Goal: Transaction & Acquisition: Book appointment/travel/reservation

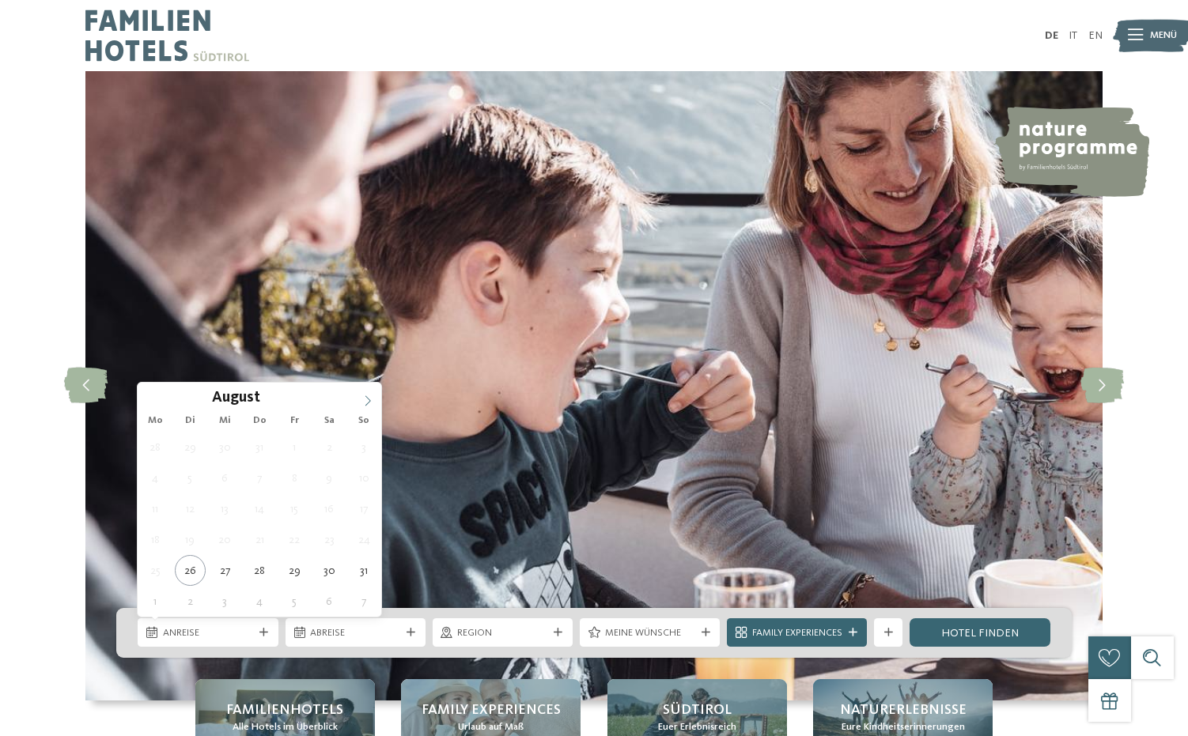
click at [371, 396] on icon at bounding box center [367, 401] width 11 height 11
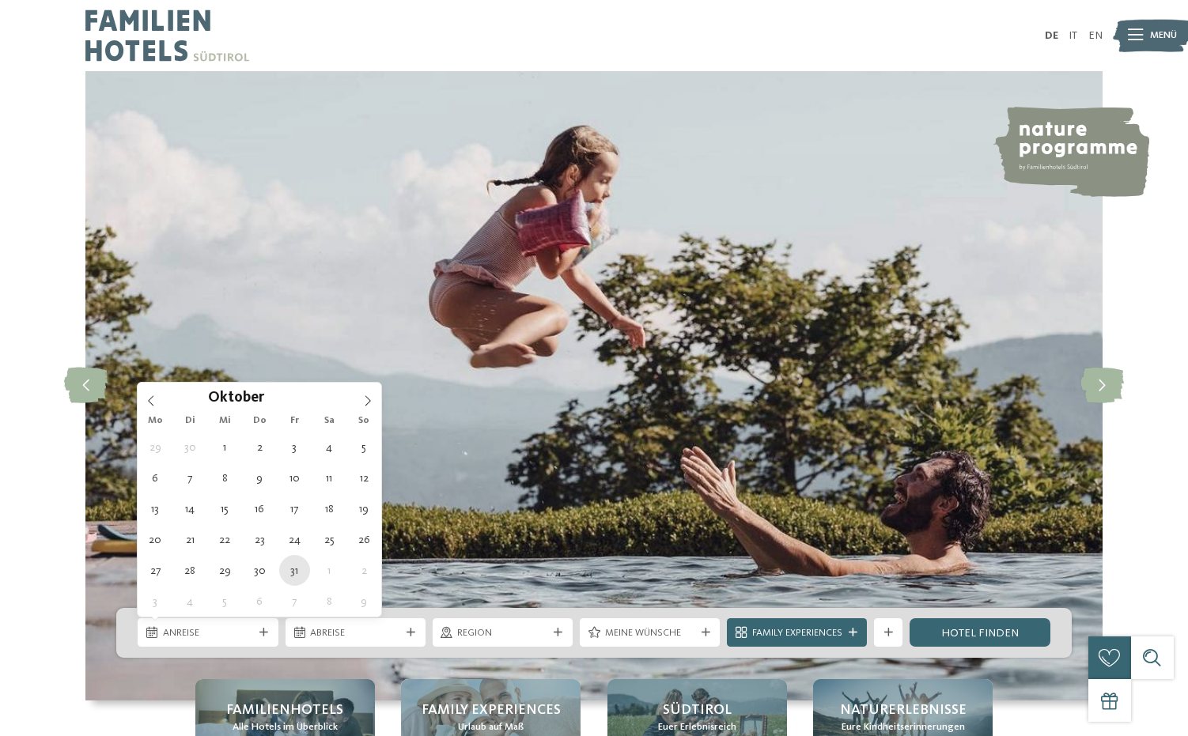
type div "[DATE]"
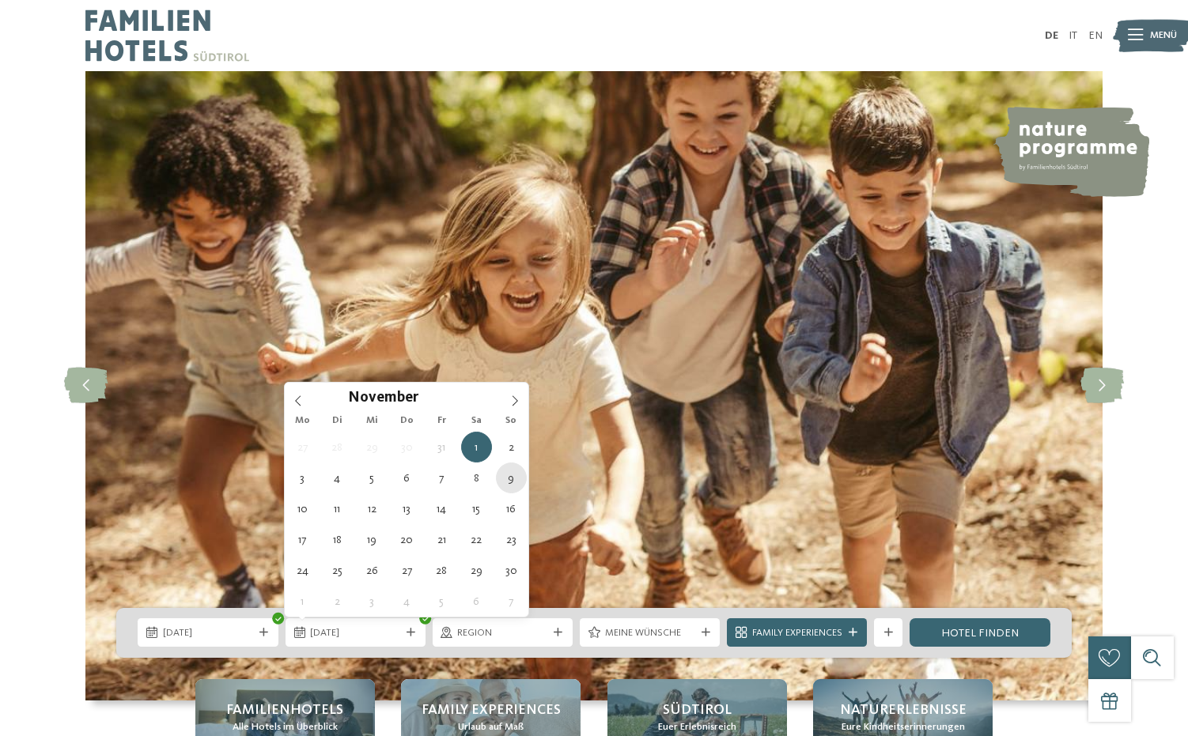
type div "09.11.2025"
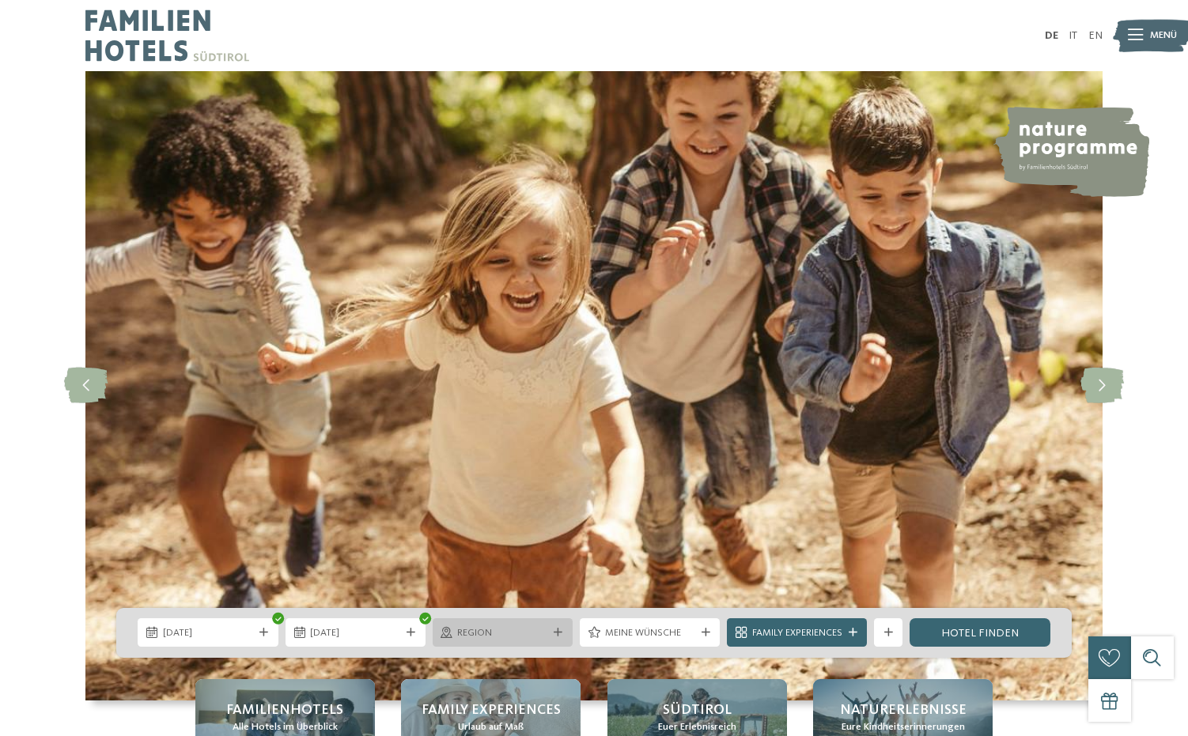
click at [530, 626] on div "Region" at bounding box center [502, 633] width 97 height 15
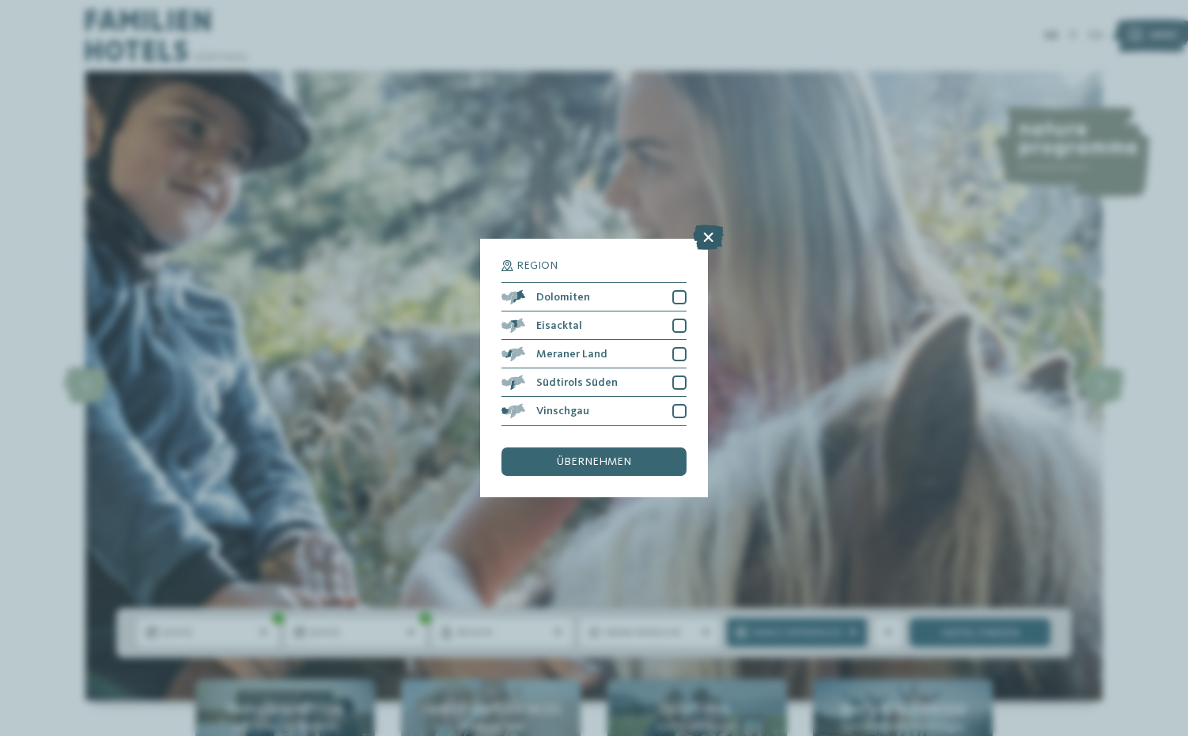
click at [708, 240] on icon at bounding box center [708, 237] width 31 height 25
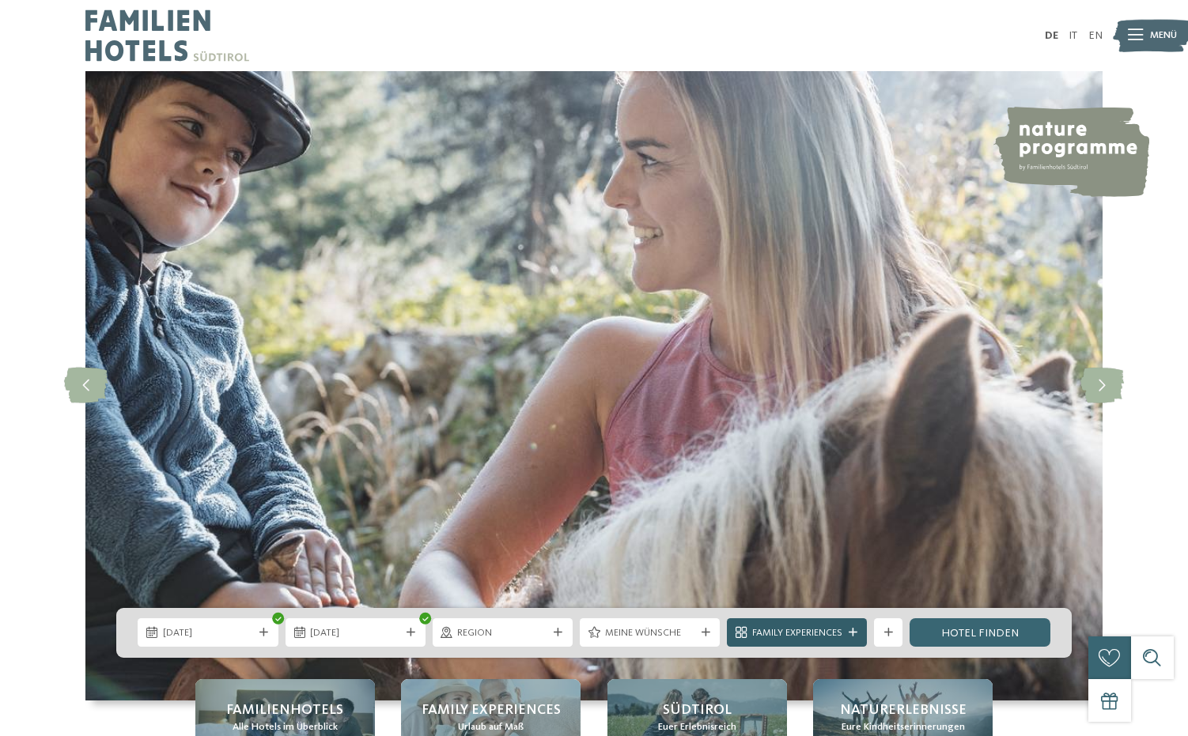
click at [791, 633] on span "Family Experiences" at bounding box center [797, 634] width 90 height 14
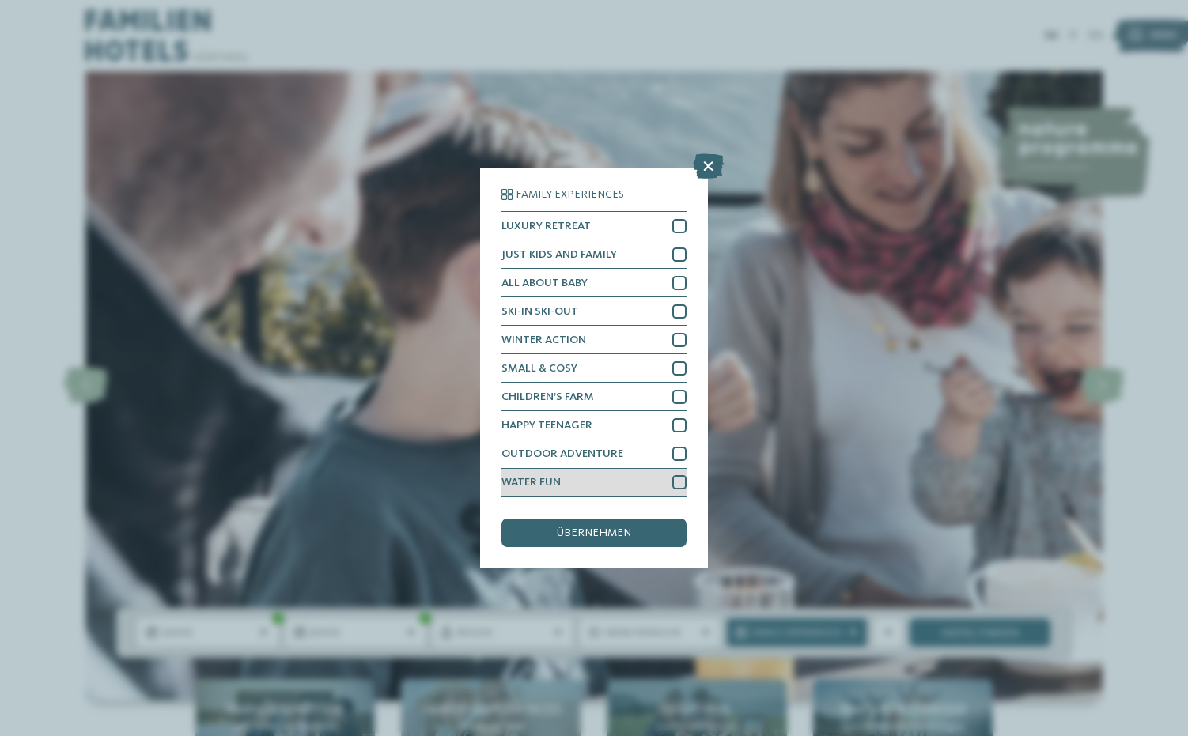
click at [679, 478] on div at bounding box center [679, 482] width 14 height 14
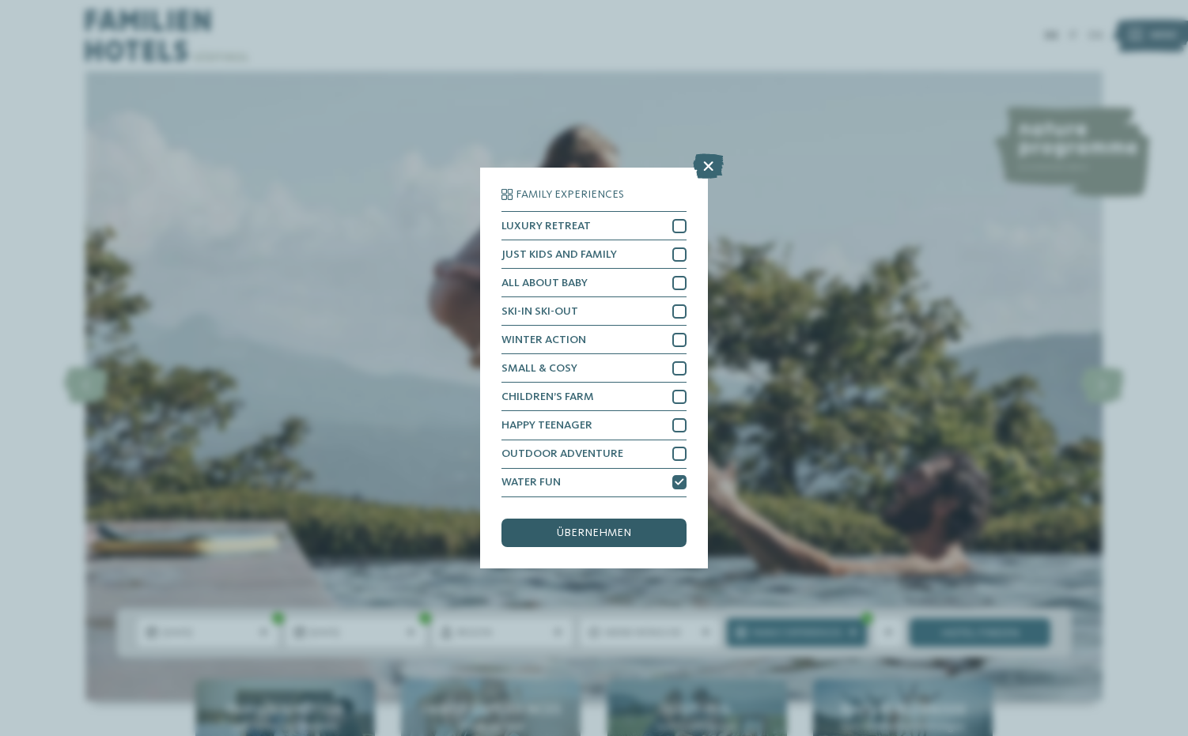
click at [592, 528] on span "übernehmen" at bounding box center [594, 533] width 74 height 11
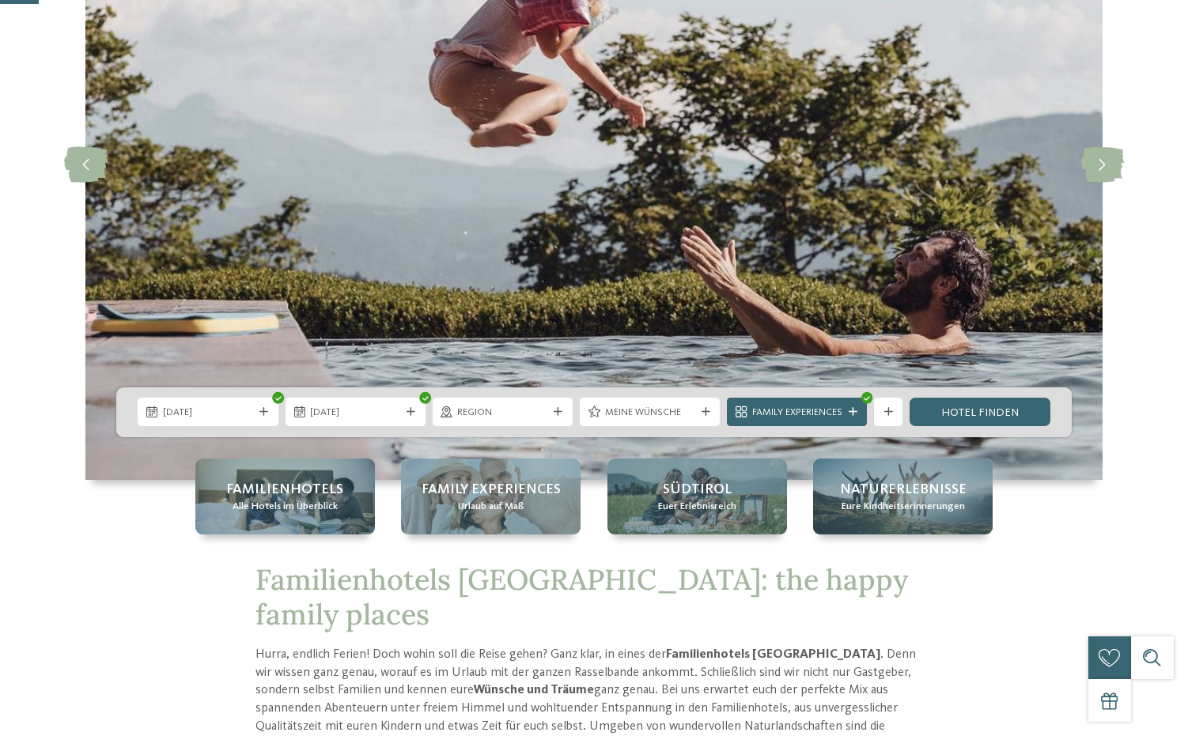
scroll to position [229, 0]
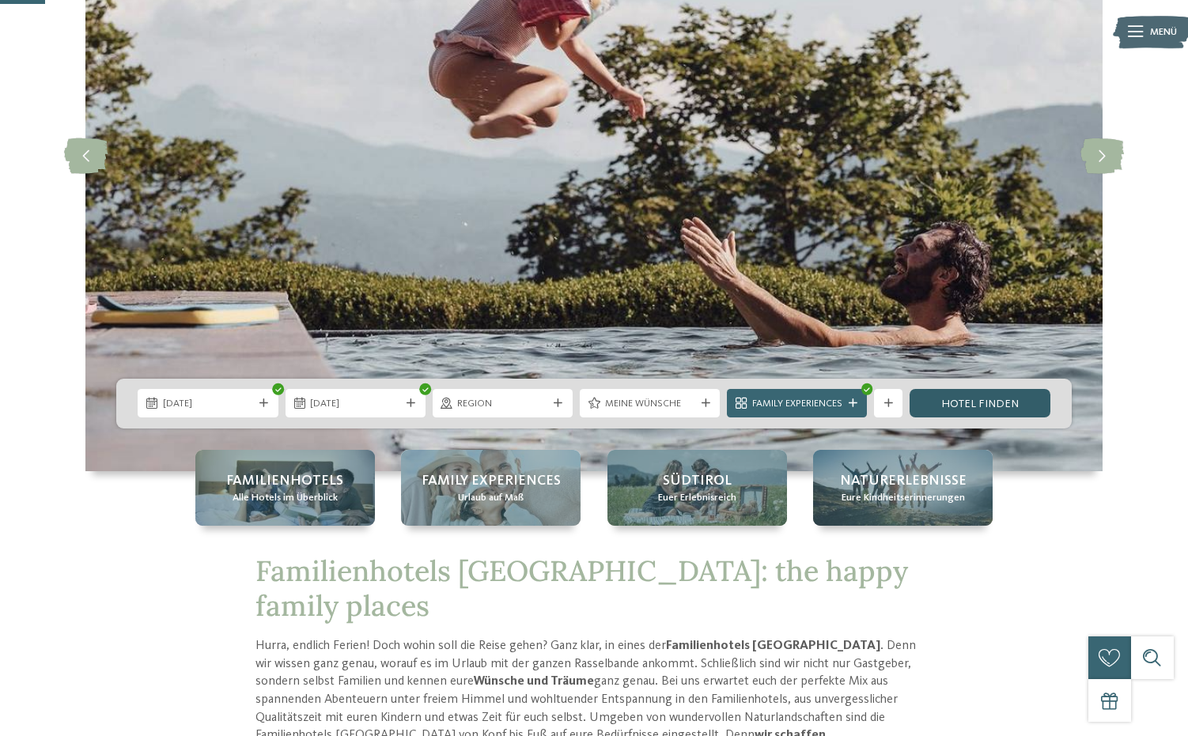
click at [997, 401] on link "Hotel finden" at bounding box center [980, 403] width 140 height 28
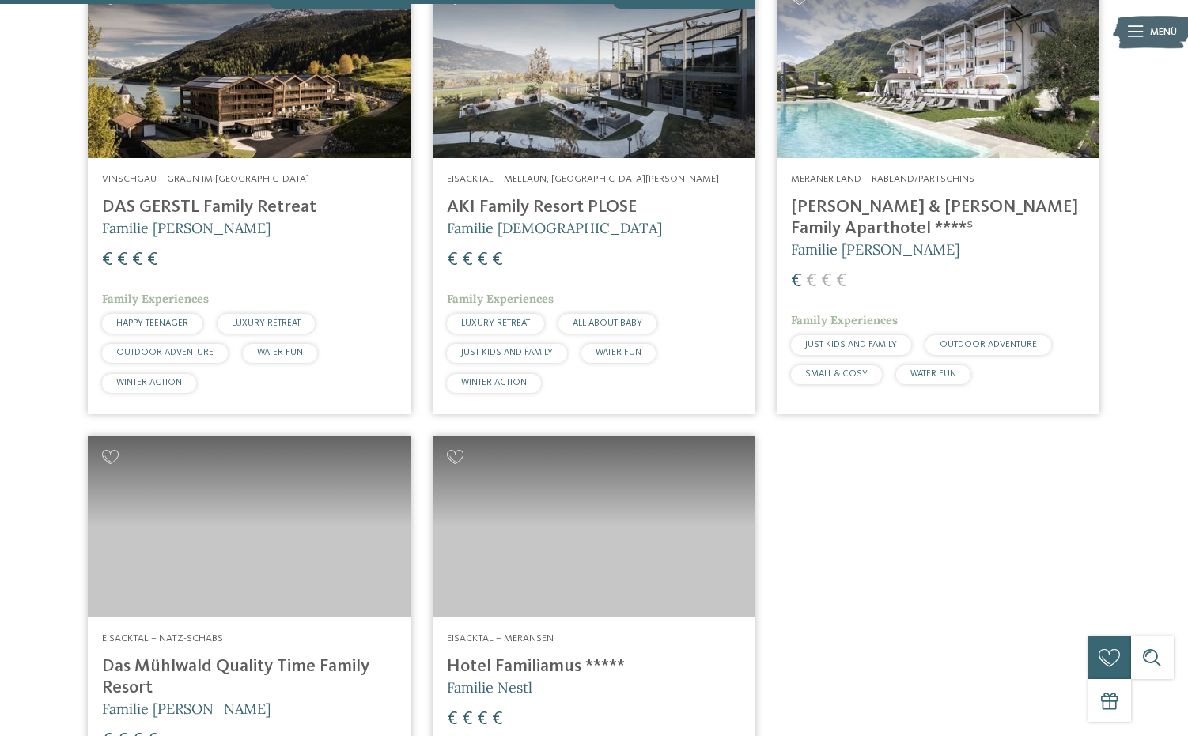
scroll to position [1062, 0]
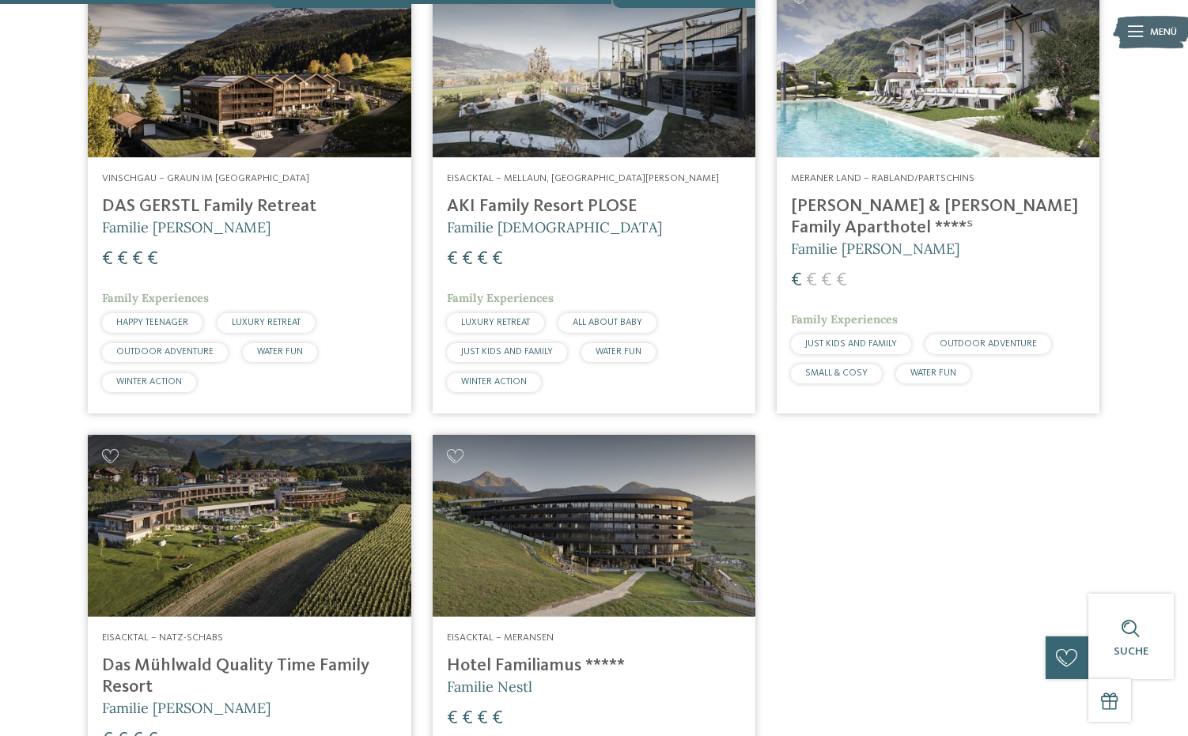
click at [880, 206] on h4 "Heidi & Edith Family Aparthotel ****ˢ" at bounding box center [938, 217] width 294 height 43
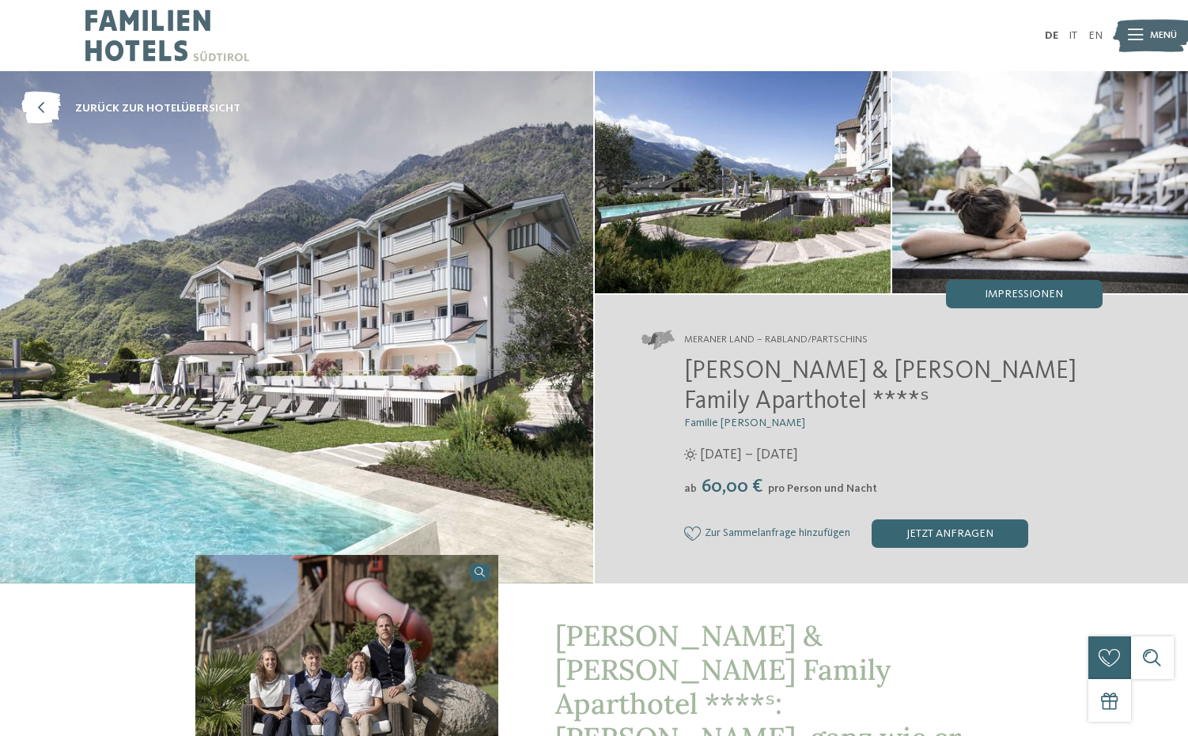
click at [365, 280] on img at bounding box center [296, 327] width 593 height 513
click at [1066, 297] on div "Impressionen" at bounding box center [1024, 294] width 157 height 28
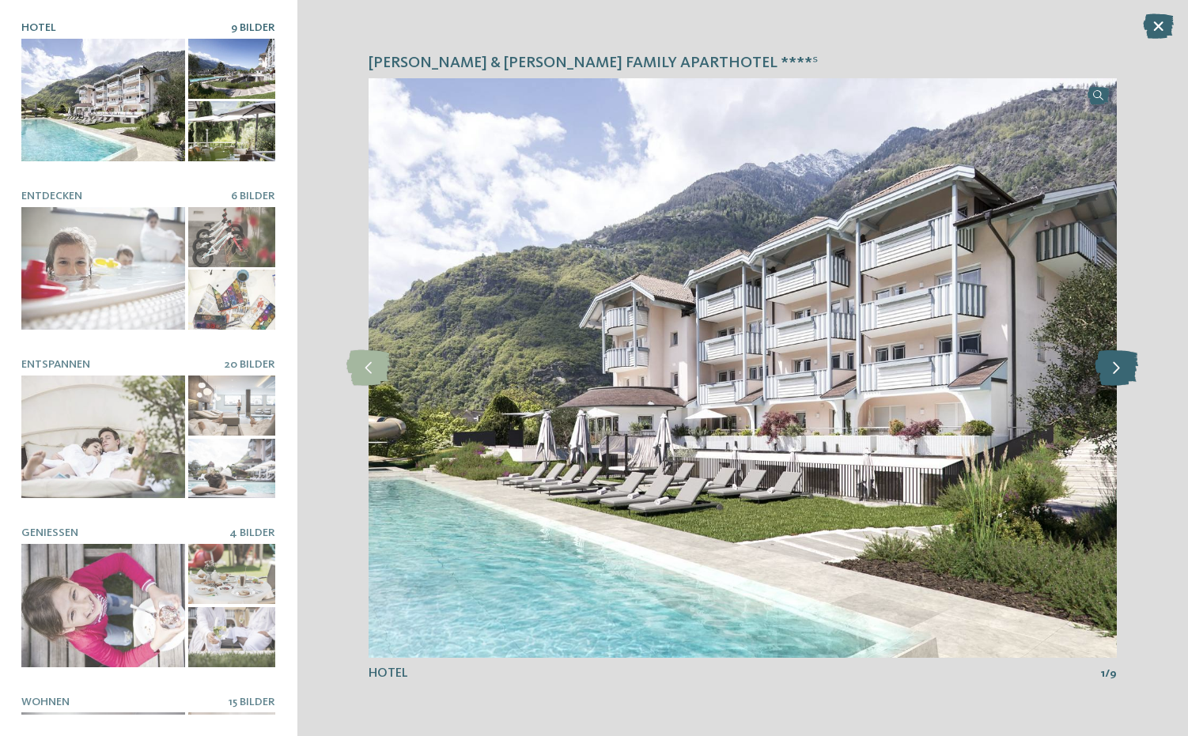
click at [1119, 370] on icon at bounding box center [1117, 368] width 44 height 36
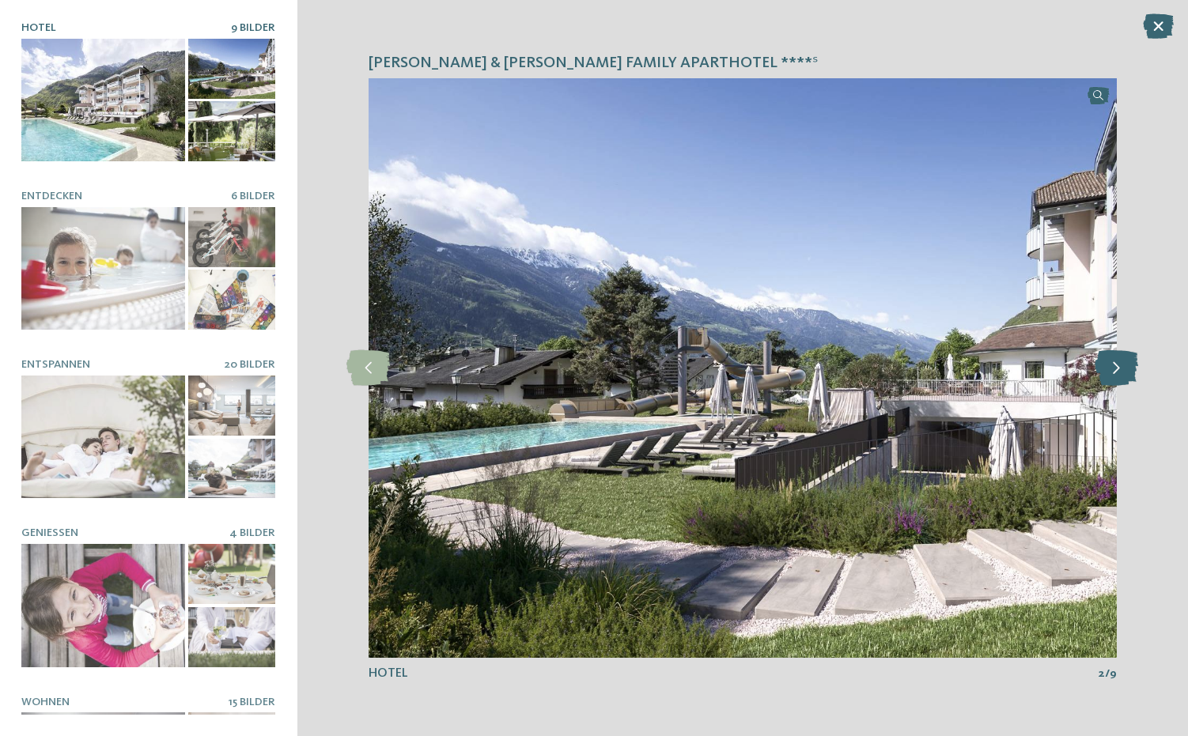
click at [1114, 368] on icon at bounding box center [1117, 368] width 44 height 36
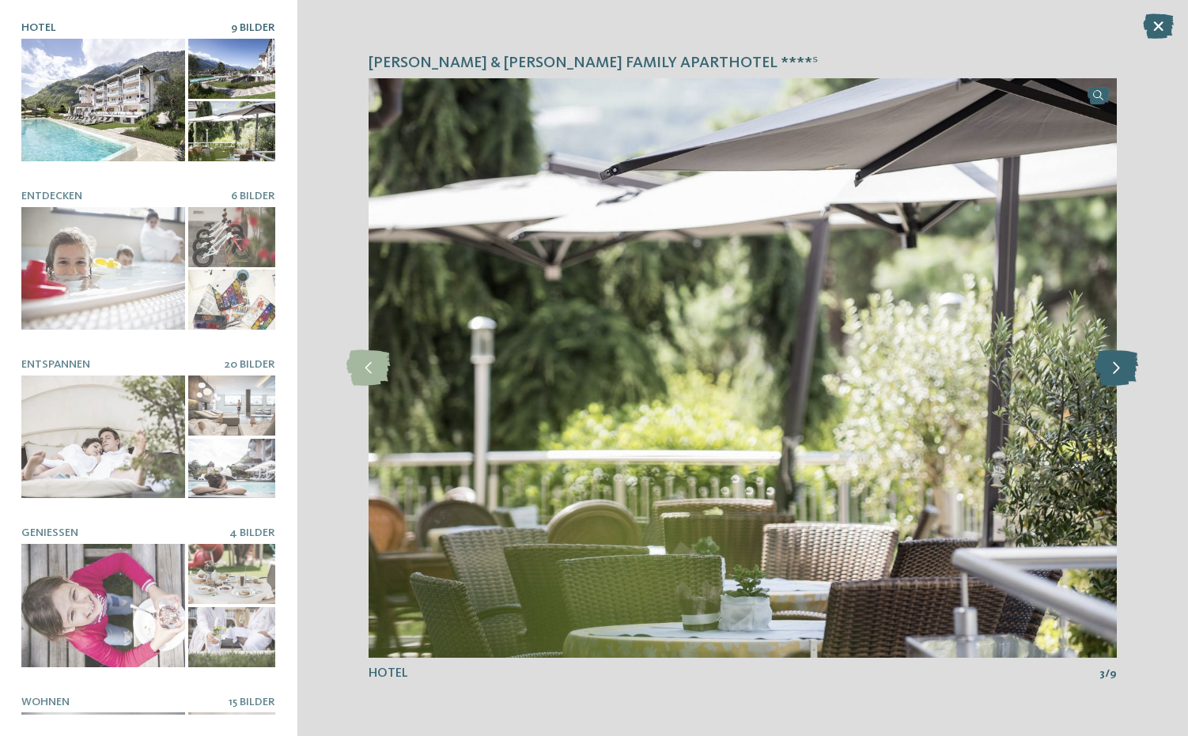
click at [1114, 368] on icon at bounding box center [1117, 368] width 44 height 36
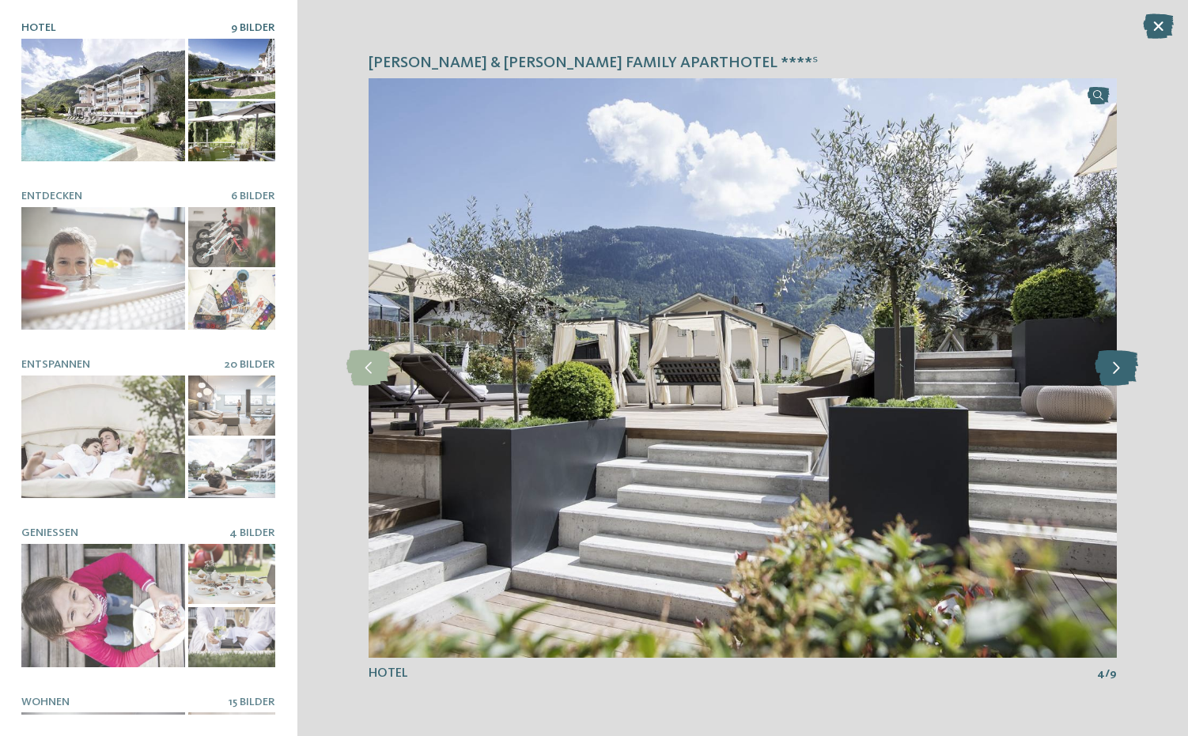
click at [1114, 368] on icon at bounding box center [1117, 368] width 44 height 36
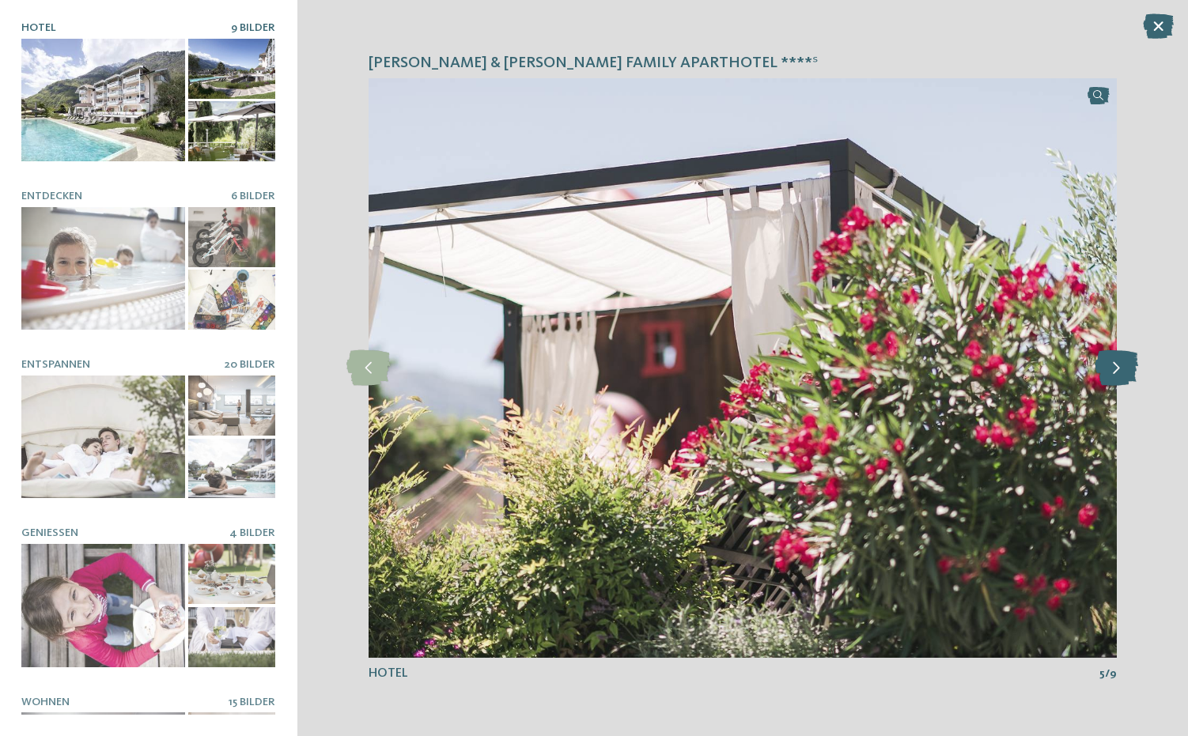
click at [1115, 368] on icon at bounding box center [1117, 368] width 44 height 36
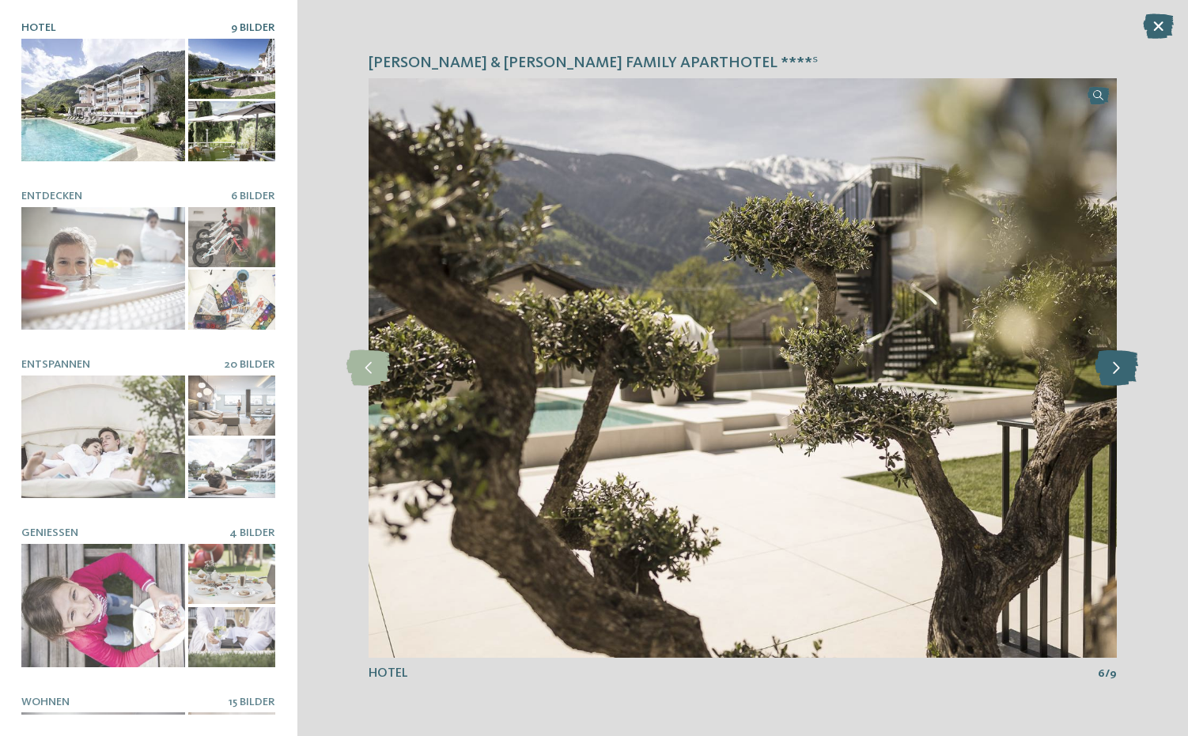
click at [1115, 368] on icon at bounding box center [1117, 368] width 44 height 36
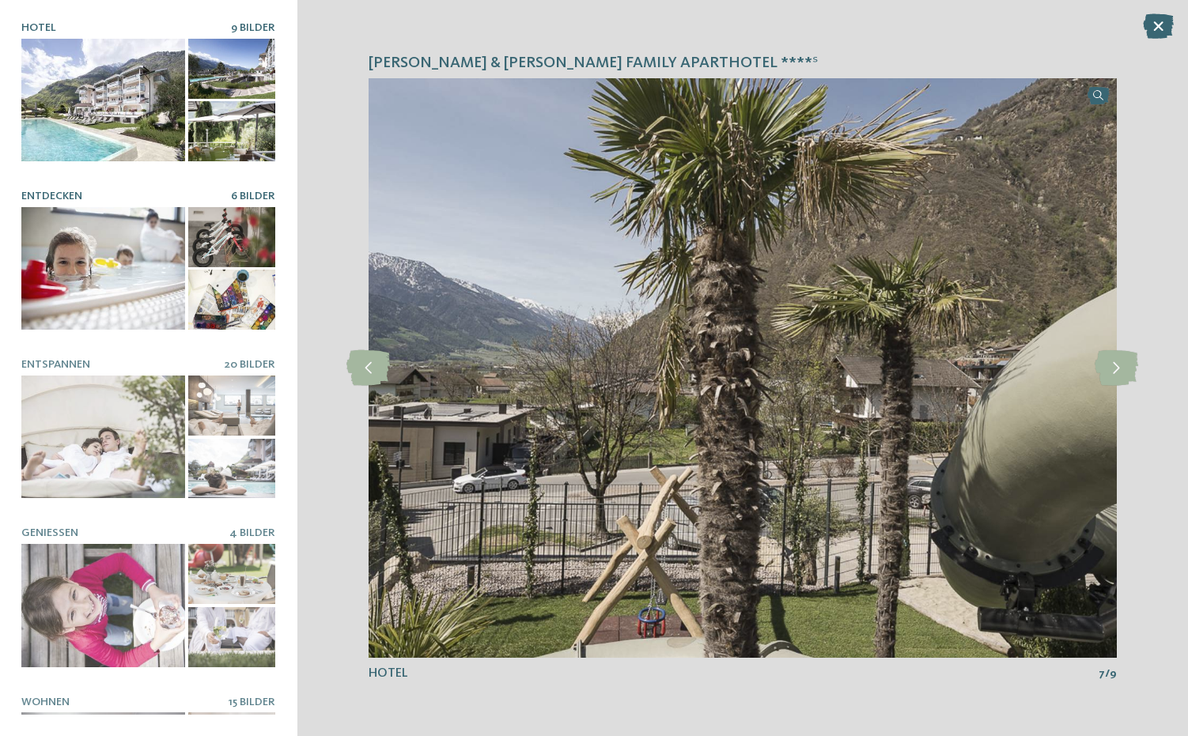
click at [108, 259] on div at bounding box center [103, 268] width 164 height 123
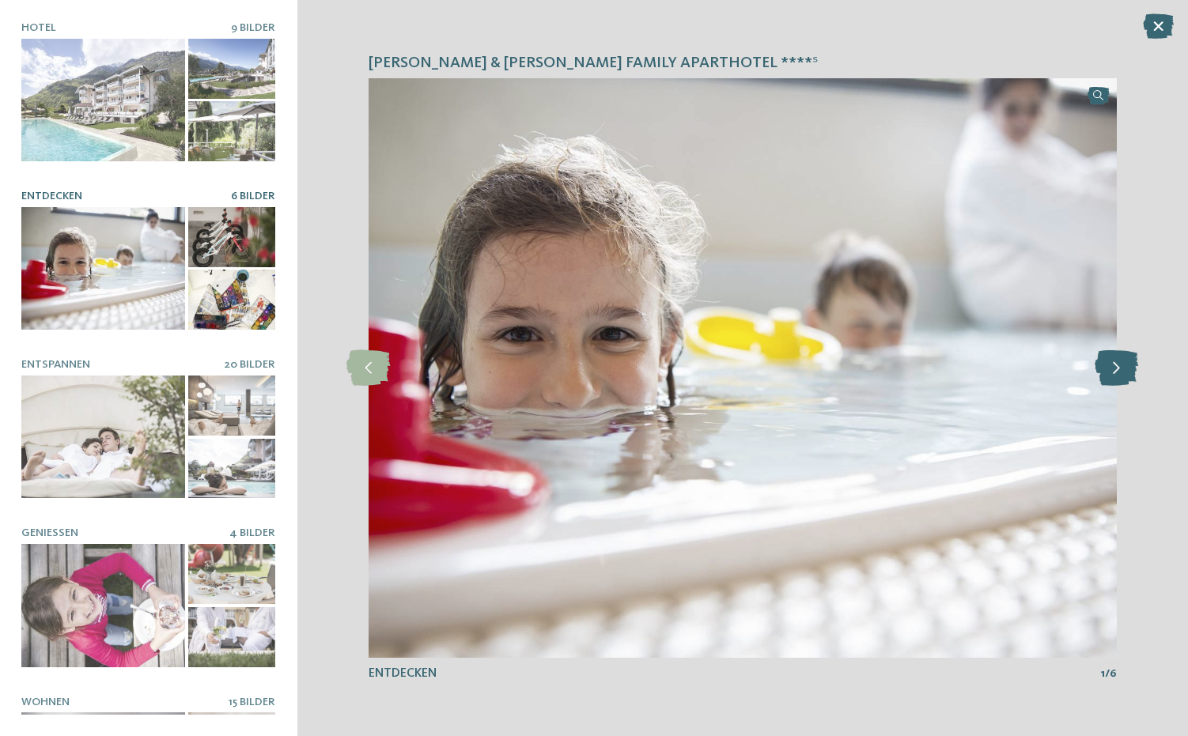
click at [1118, 362] on icon at bounding box center [1117, 368] width 44 height 36
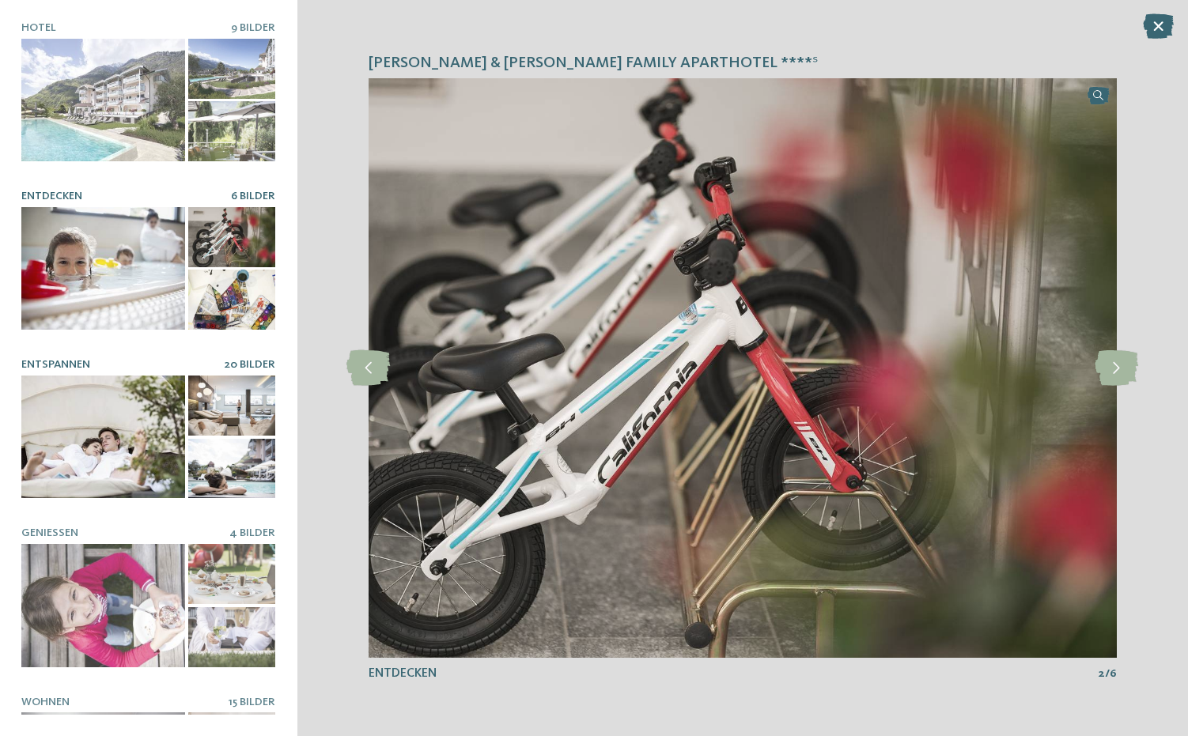
click at [138, 422] on div at bounding box center [103, 437] width 164 height 123
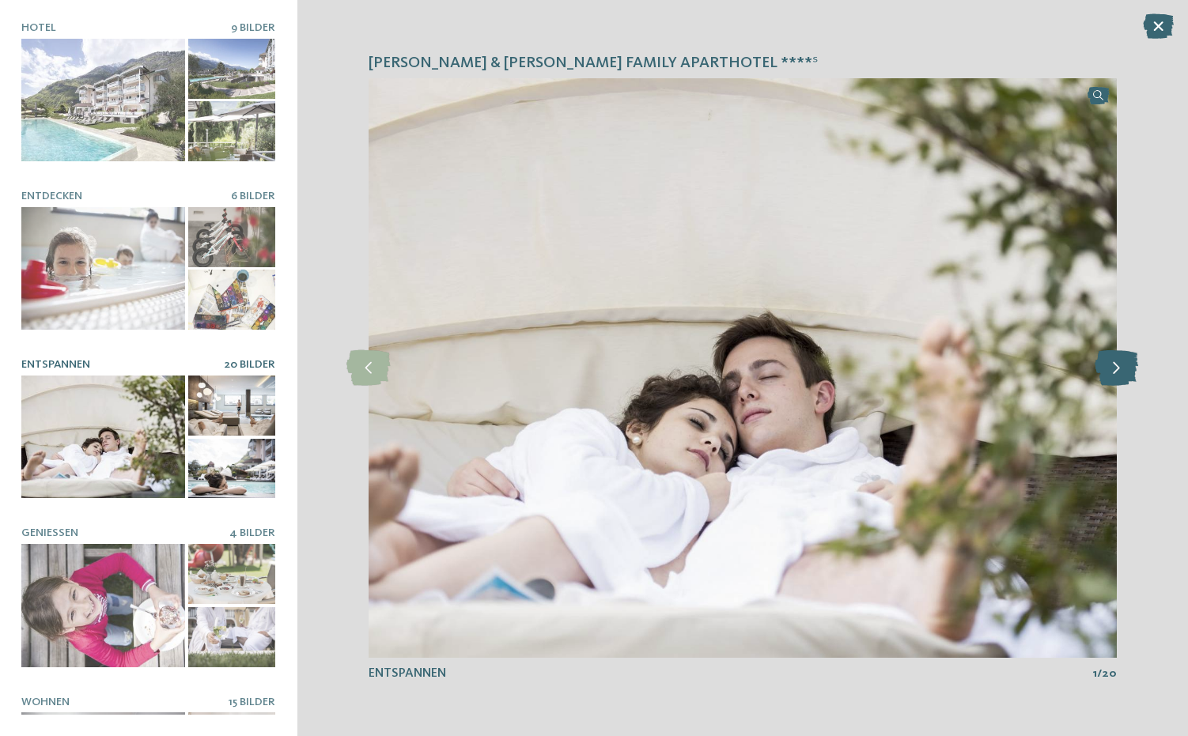
click at [1119, 376] on icon at bounding box center [1117, 368] width 44 height 36
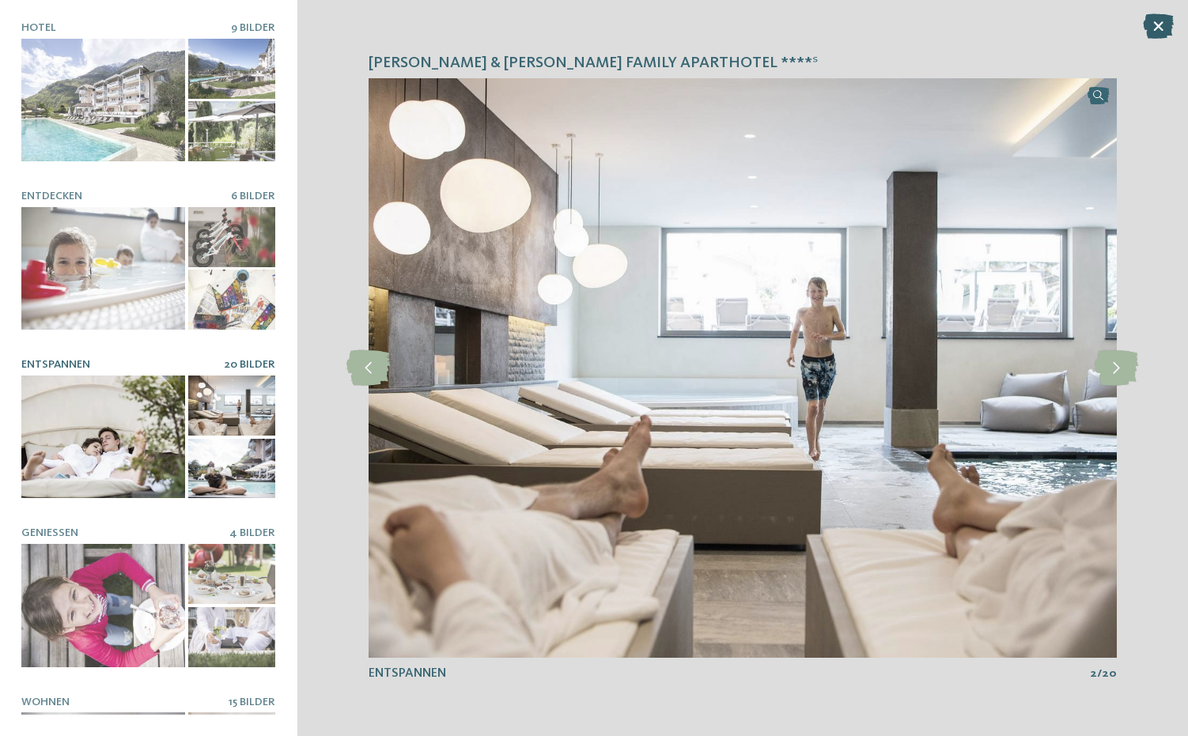
click at [1155, 33] on icon at bounding box center [1158, 25] width 31 height 25
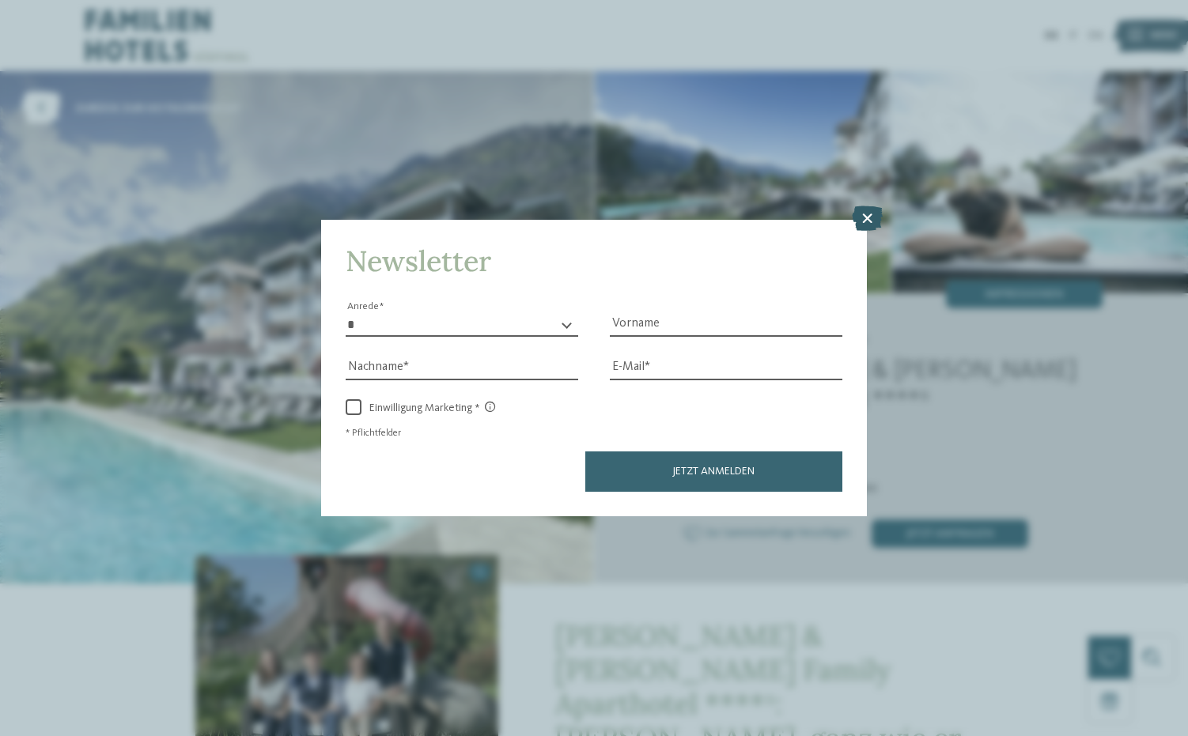
click at [871, 213] on icon at bounding box center [867, 218] width 31 height 25
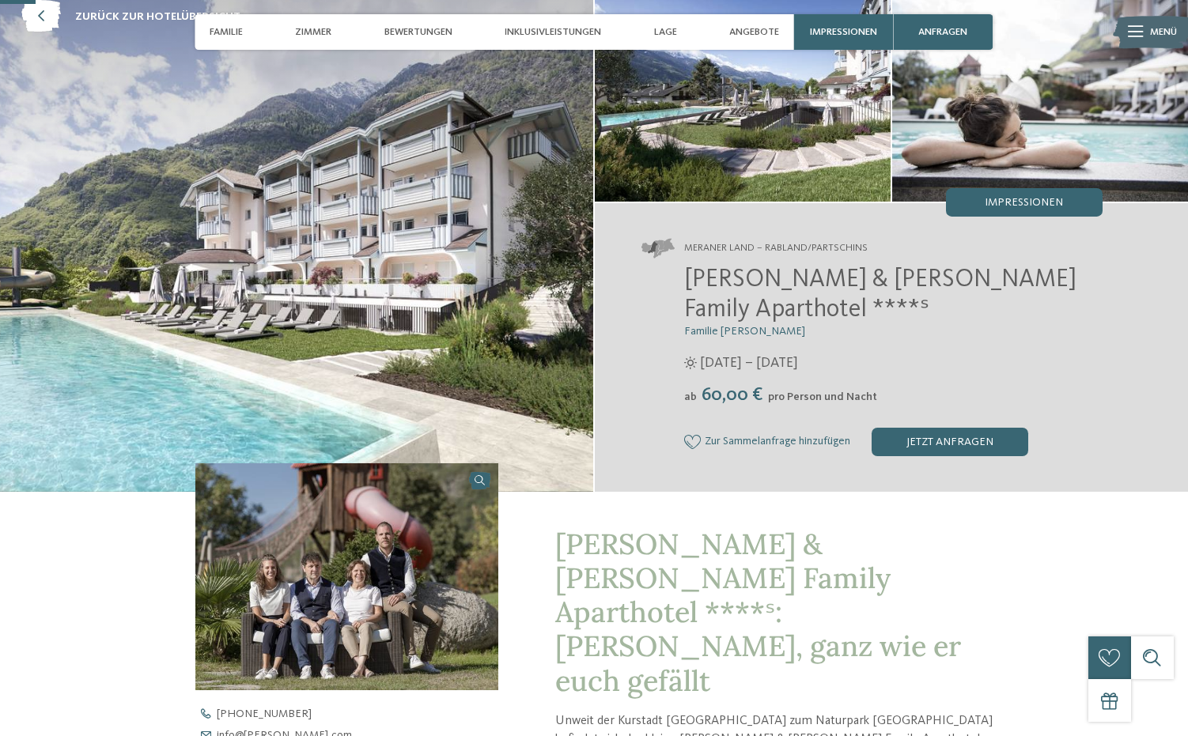
scroll to position [85, 0]
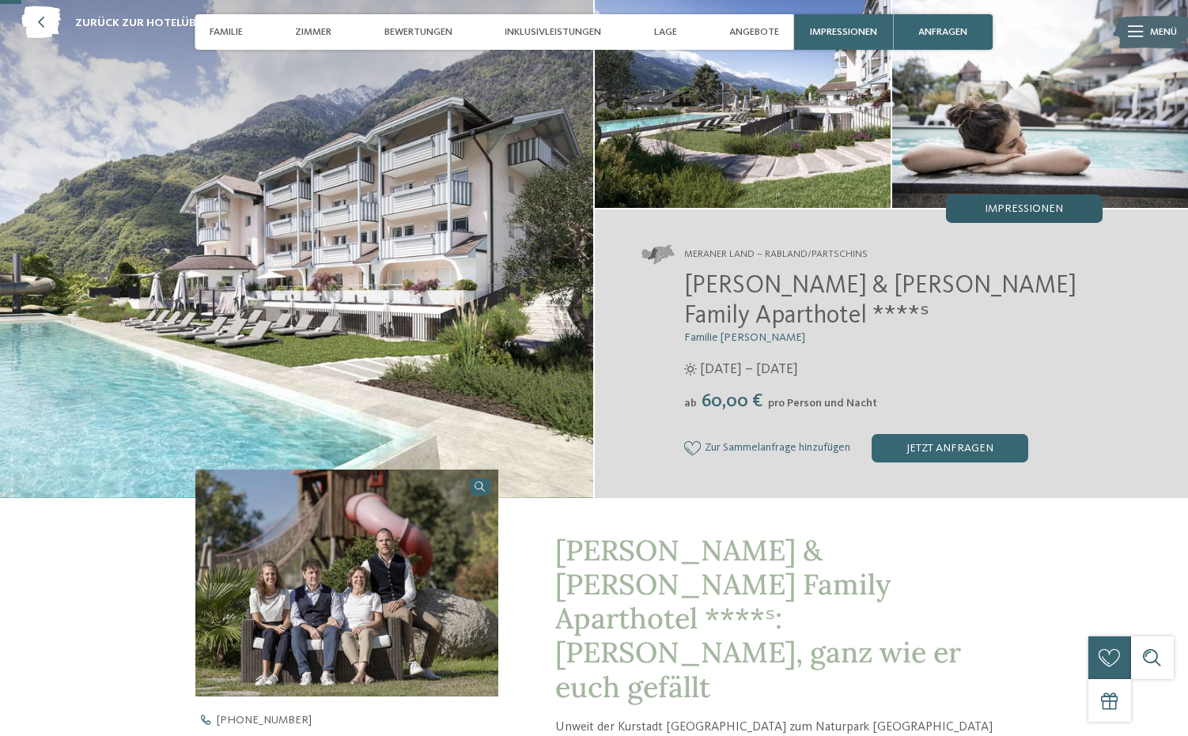
click at [1009, 209] on span "Impressionen" at bounding box center [1024, 208] width 78 height 11
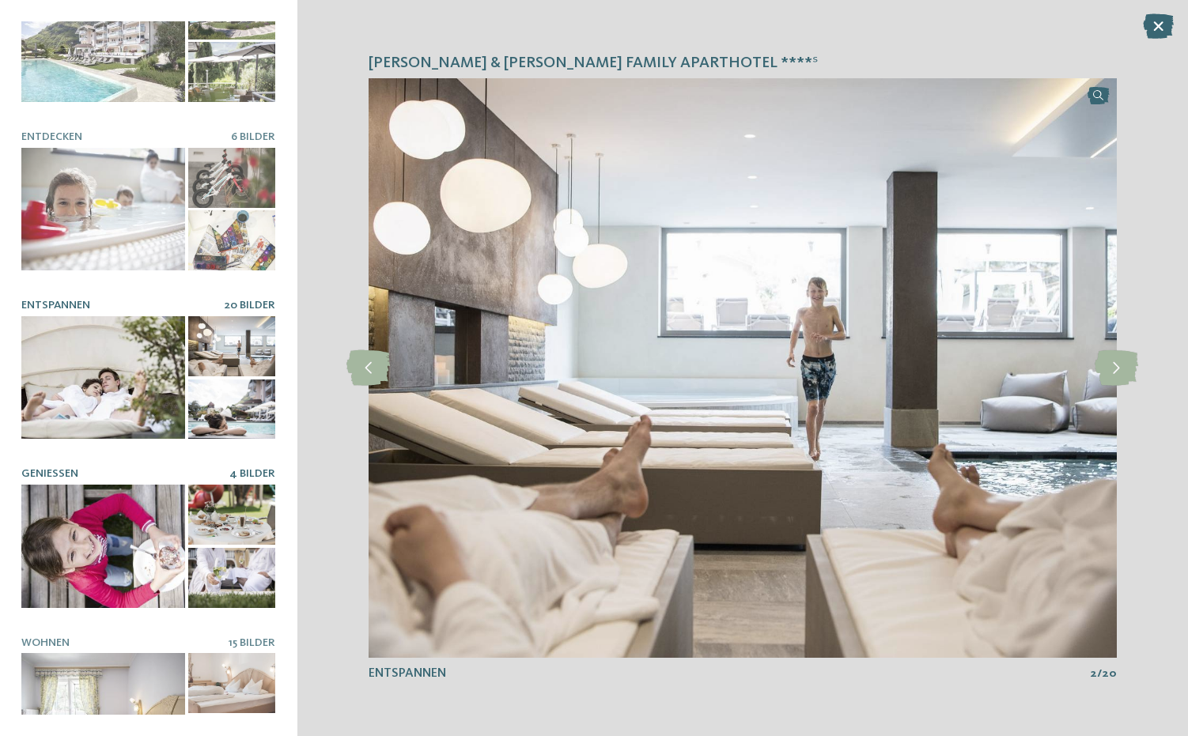
scroll to position [121, 0]
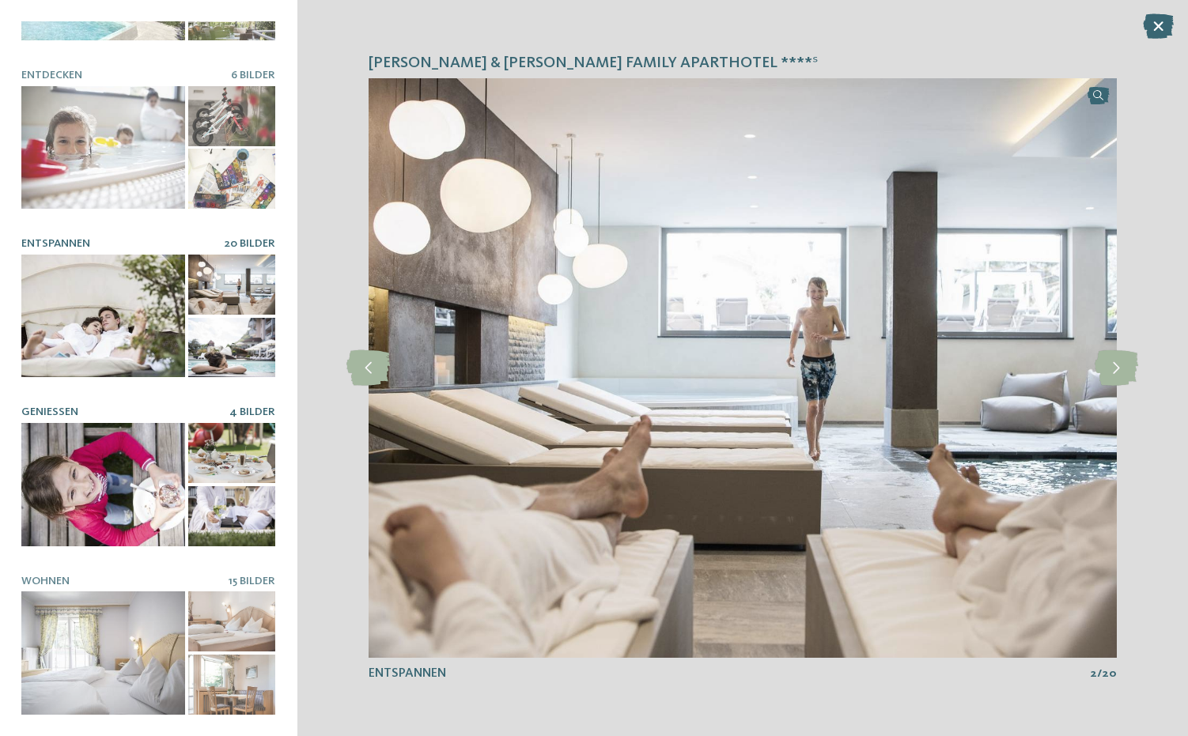
click at [115, 513] on div at bounding box center [103, 484] width 164 height 123
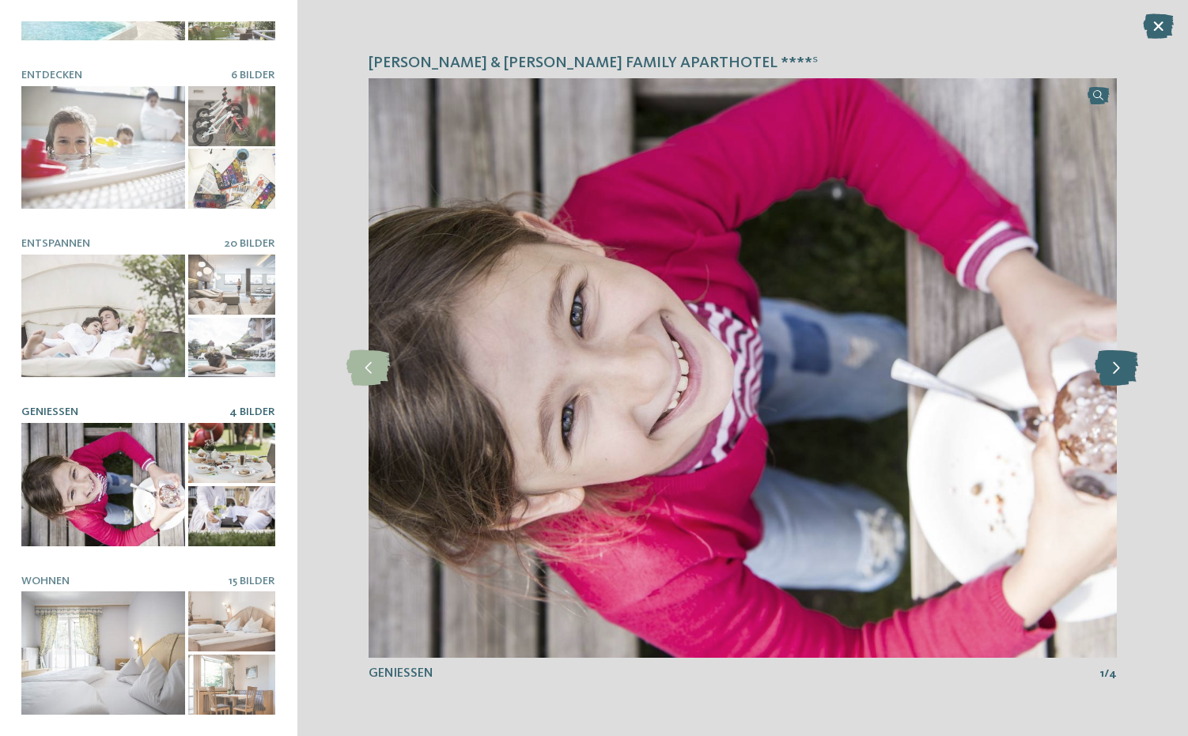
click at [1104, 360] on icon at bounding box center [1117, 368] width 44 height 36
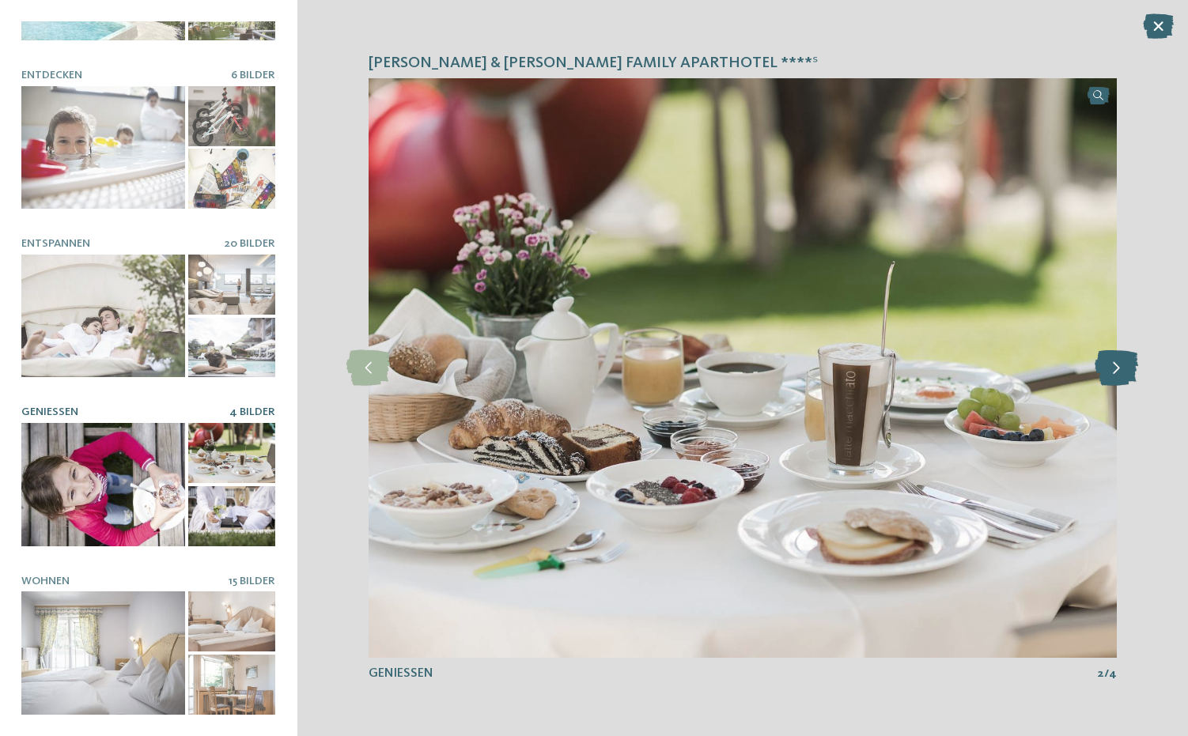
click at [1111, 362] on icon at bounding box center [1117, 368] width 44 height 36
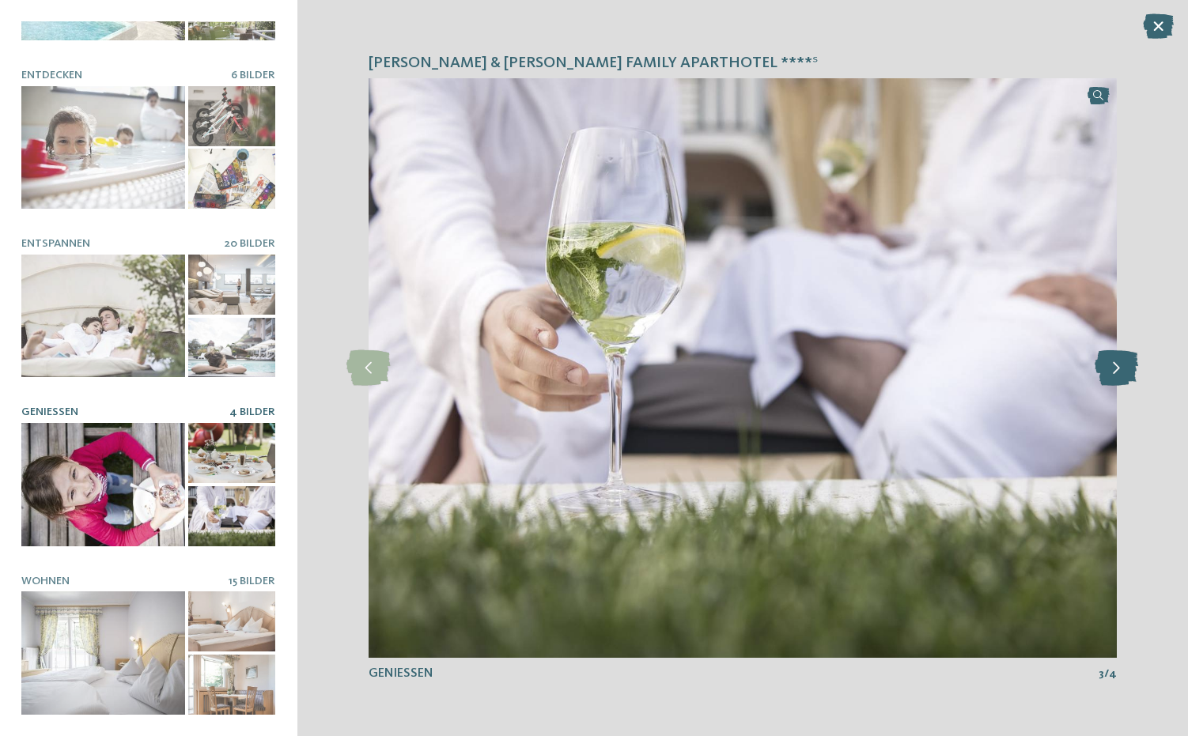
click at [1111, 362] on icon at bounding box center [1117, 368] width 44 height 36
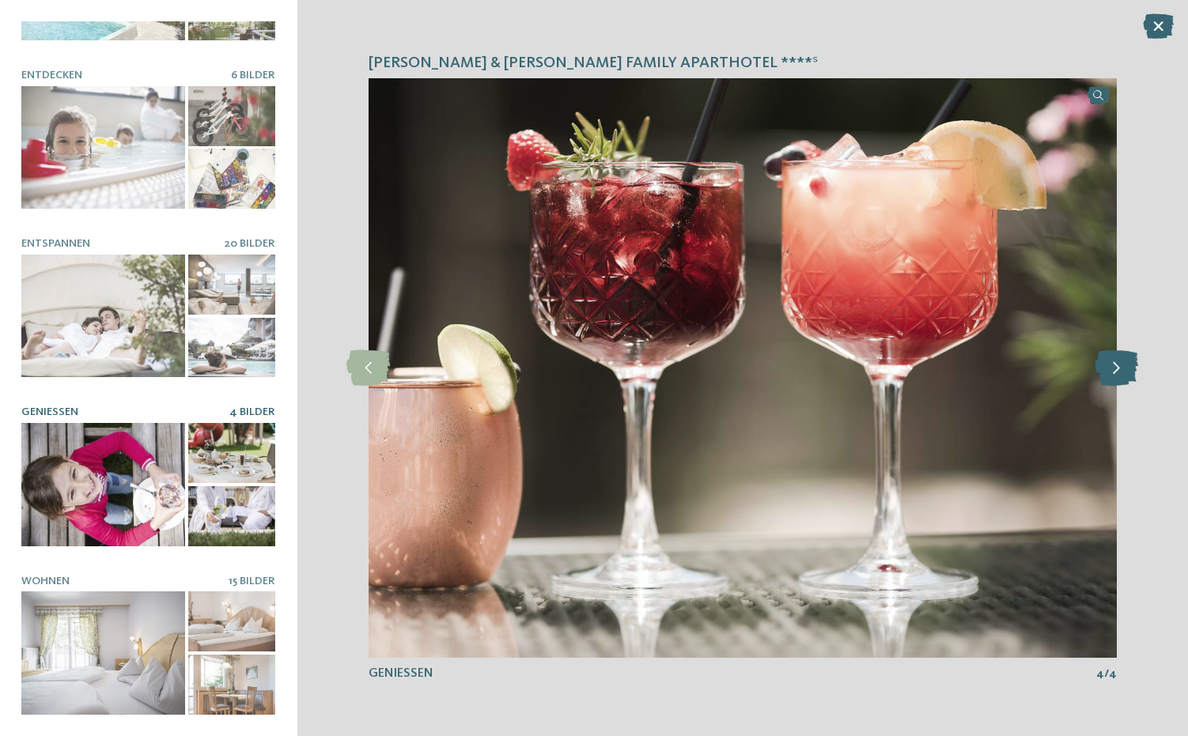
click at [1111, 362] on icon at bounding box center [1117, 368] width 44 height 36
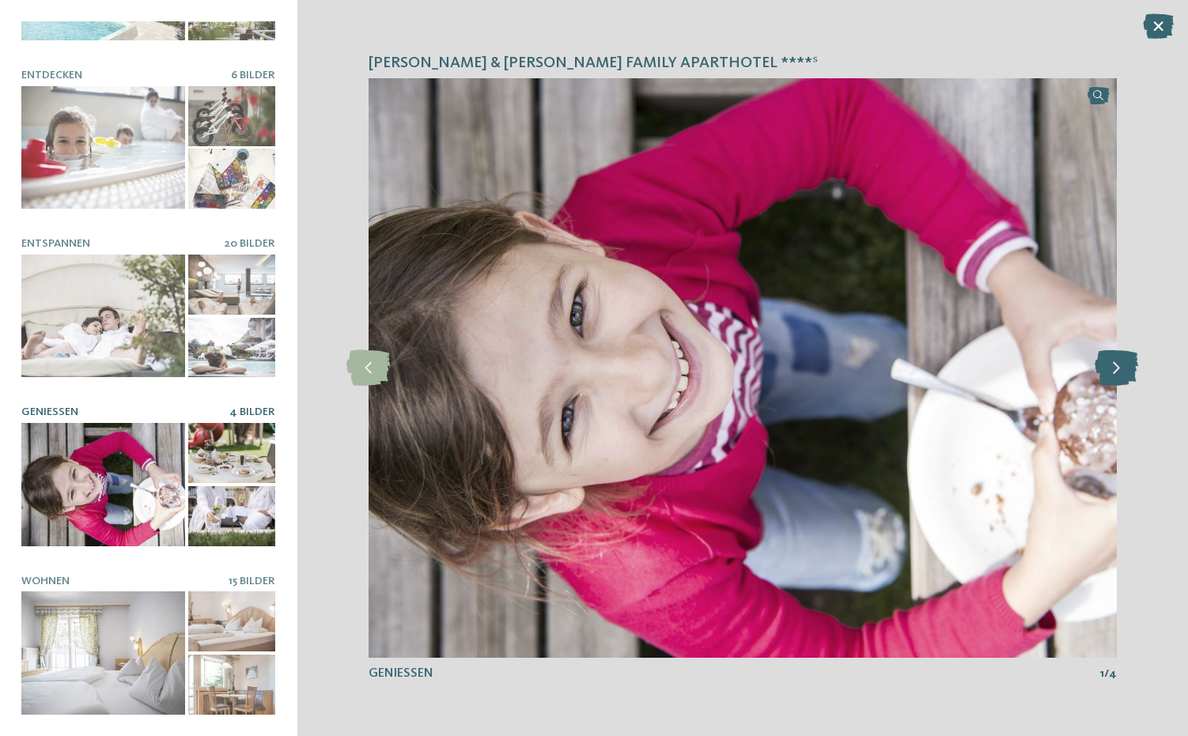
click at [1111, 362] on icon at bounding box center [1117, 368] width 44 height 36
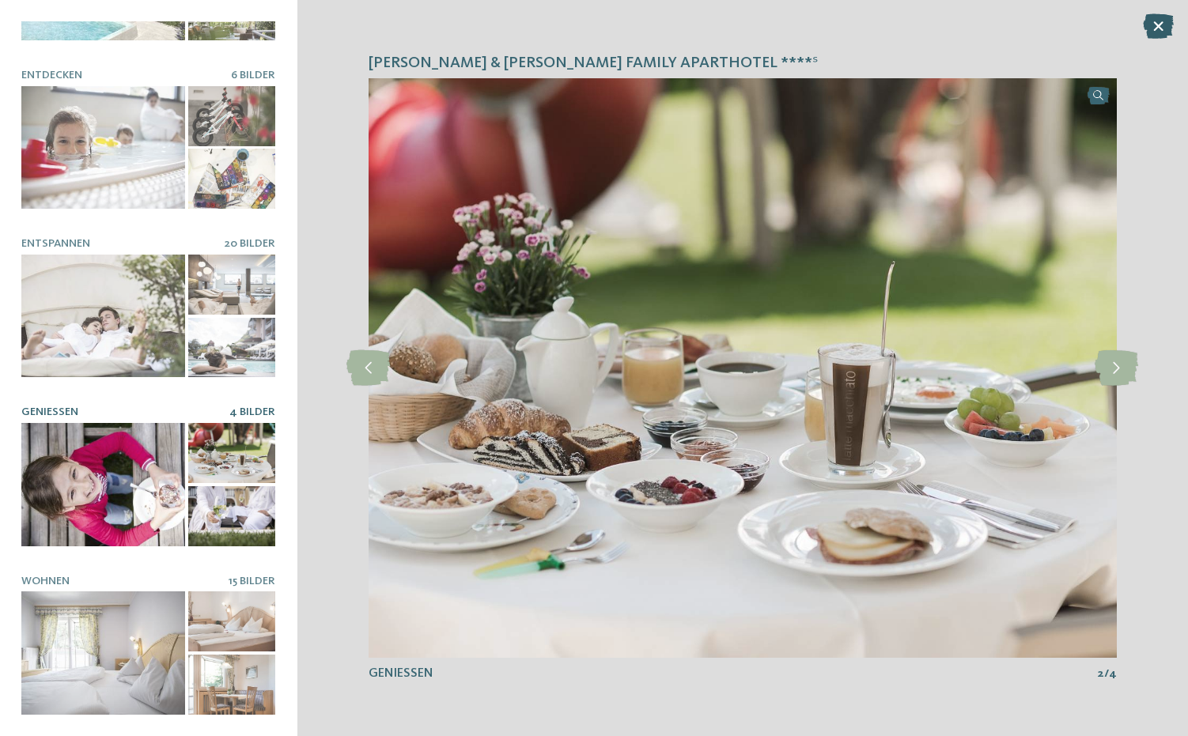
click at [1154, 28] on icon at bounding box center [1158, 25] width 31 height 25
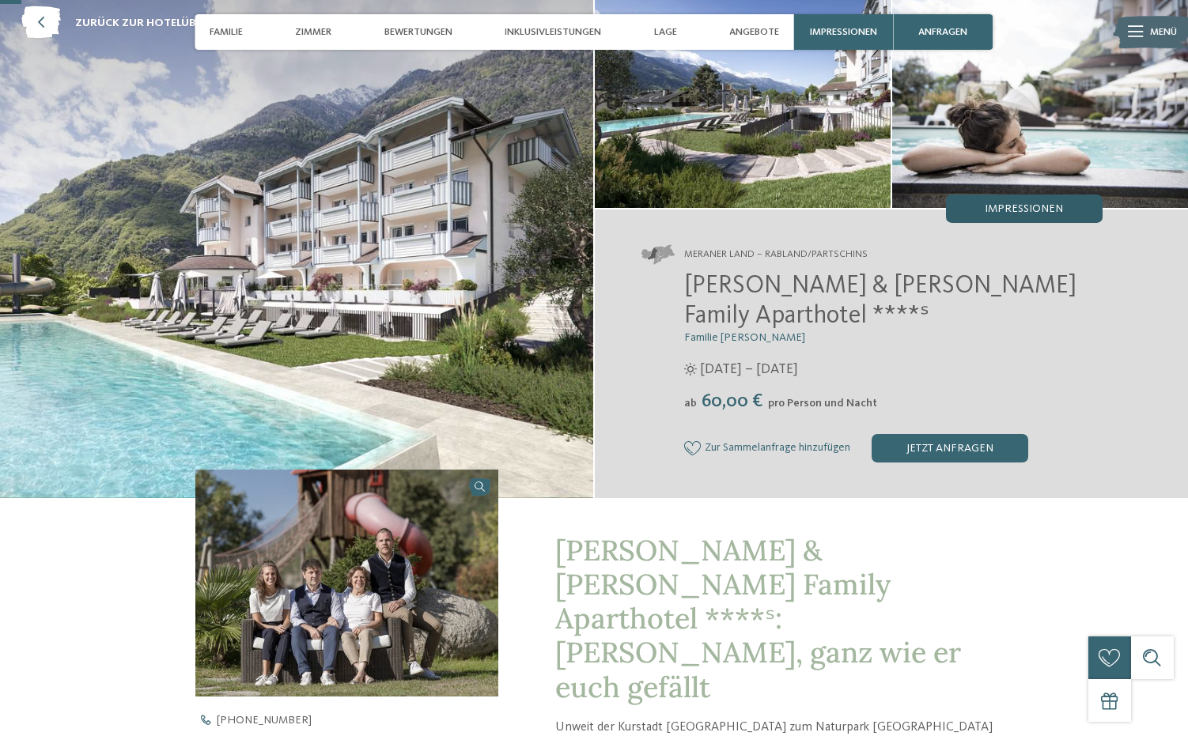
click at [1026, 206] on span "Impressionen" at bounding box center [1024, 208] width 78 height 11
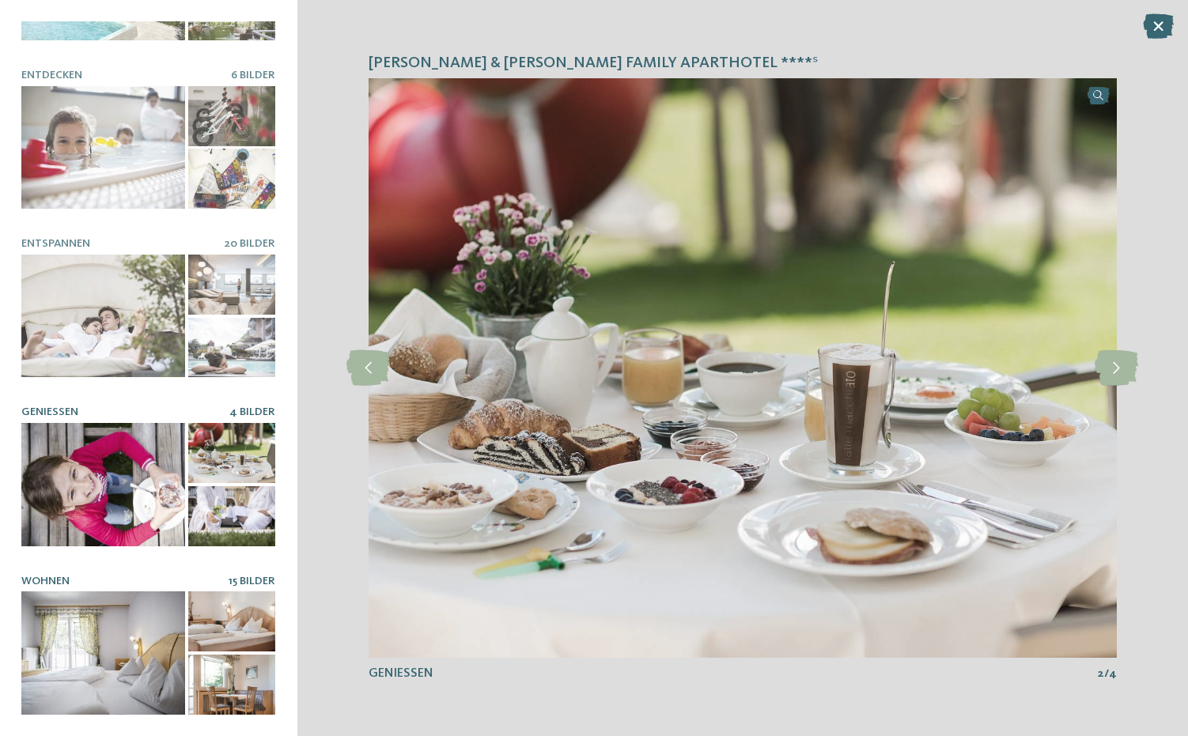
click at [125, 645] on div at bounding box center [103, 653] width 164 height 123
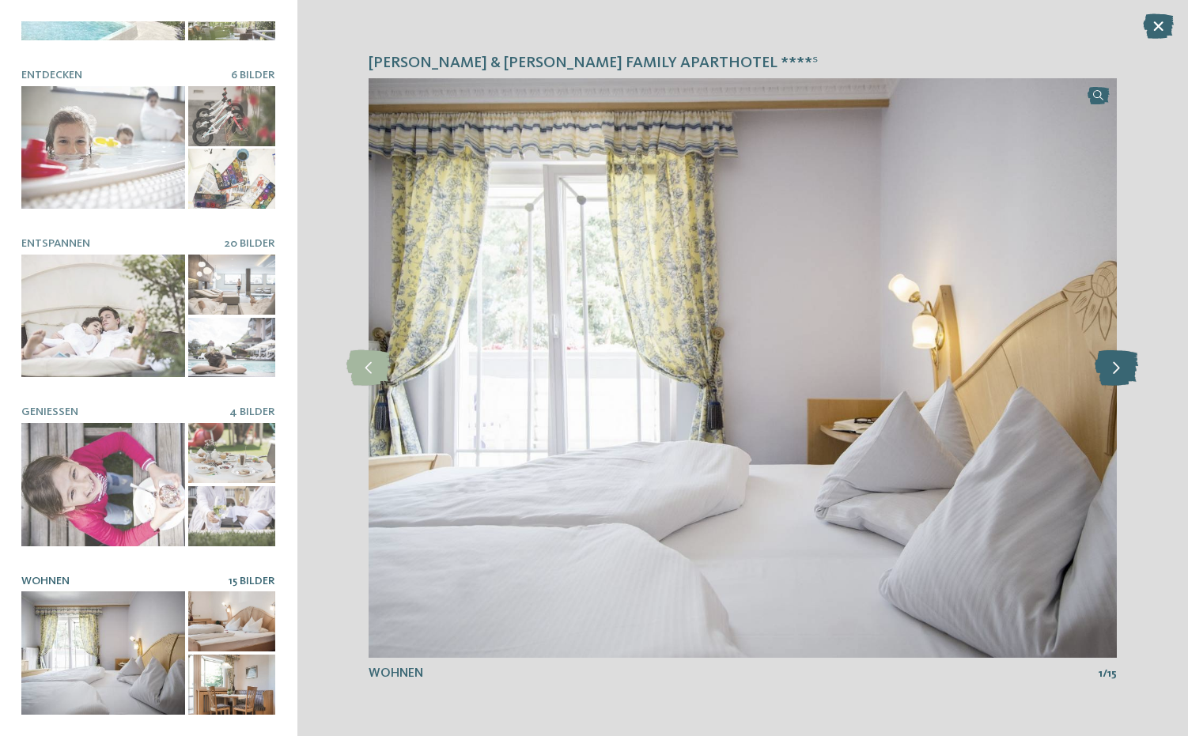
click at [1113, 375] on icon at bounding box center [1117, 368] width 44 height 36
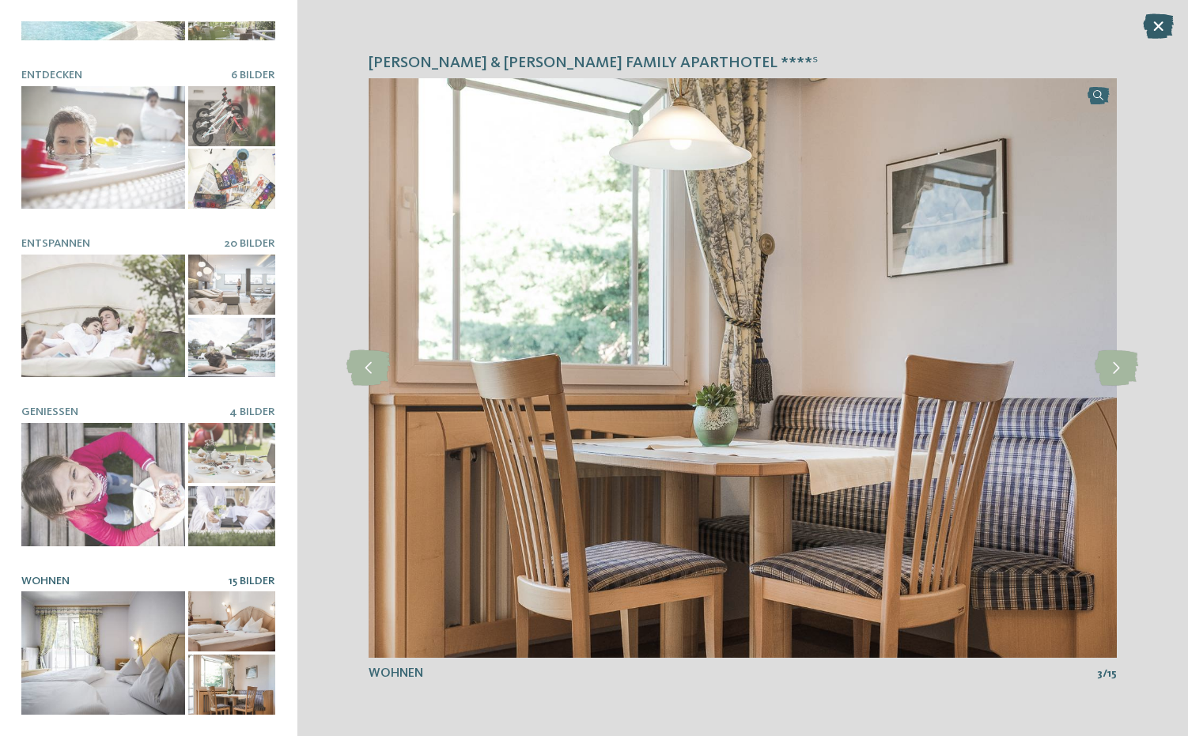
click at [1164, 27] on icon at bounding box center [1158, 25] width 31 height 25
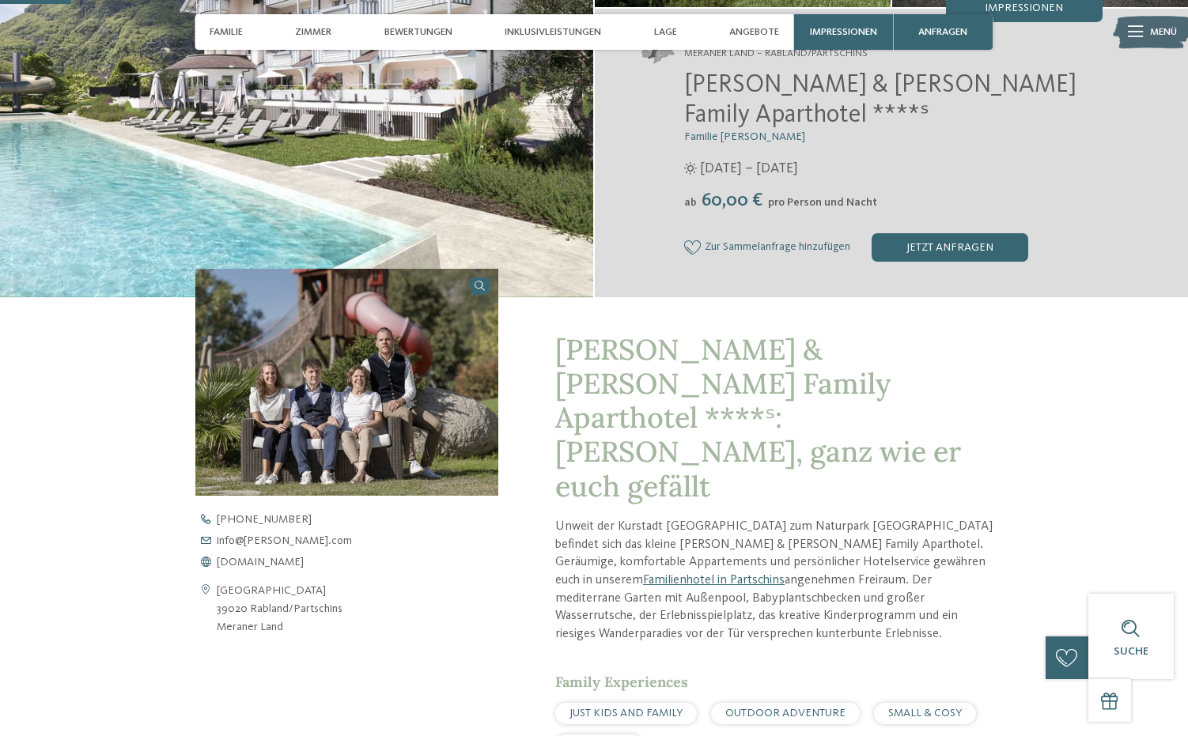
scroll to position [256, 0]
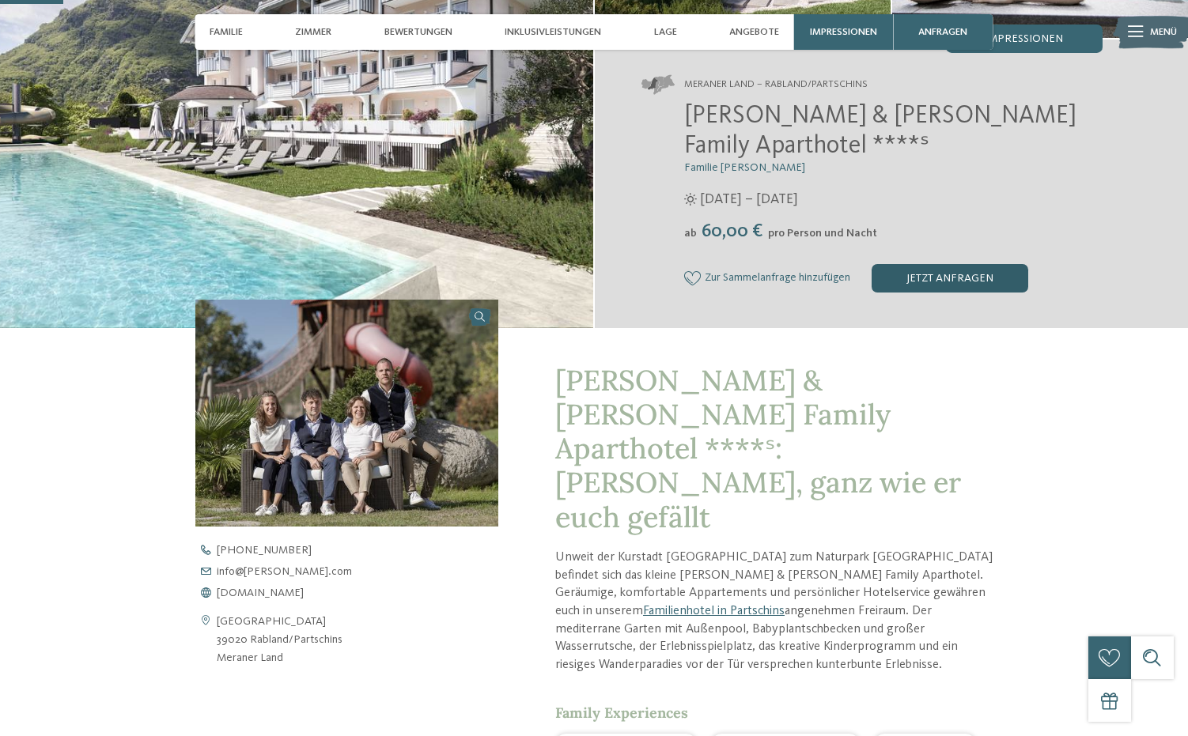
click at [976, 264] on div "jetzt anfragen" at bounding box center [950, 278] width 157 height 28
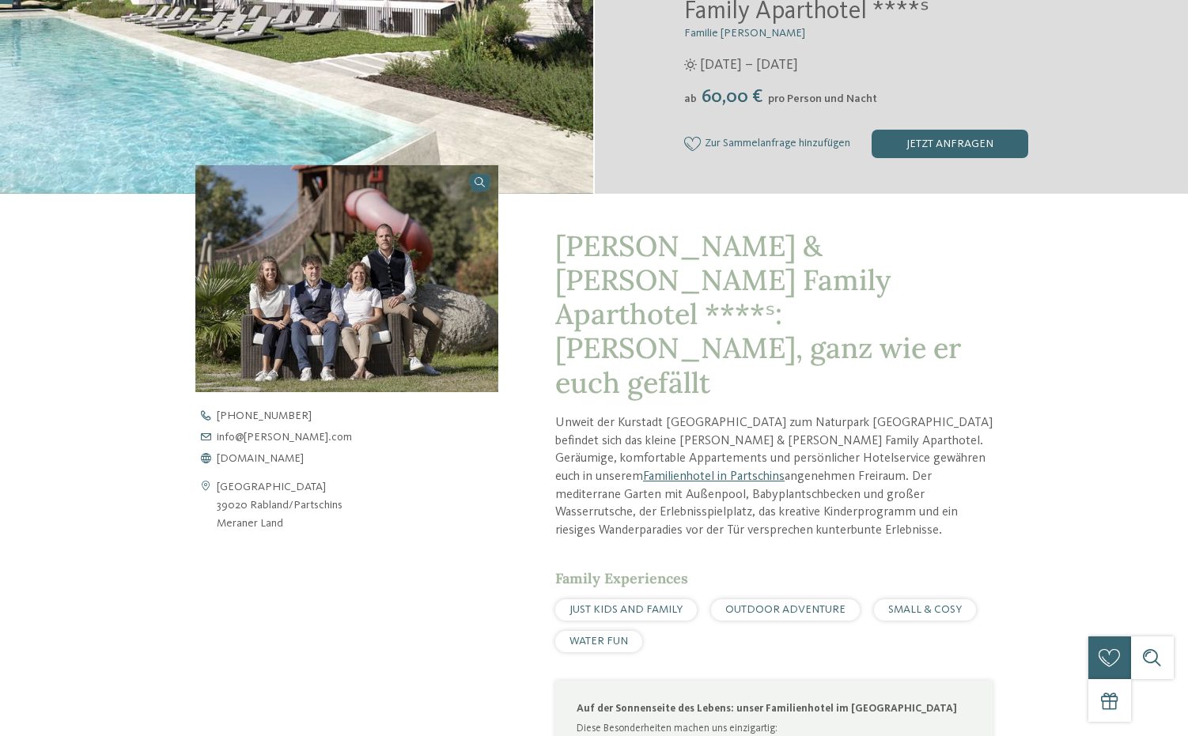
scroll to position [0, 0]
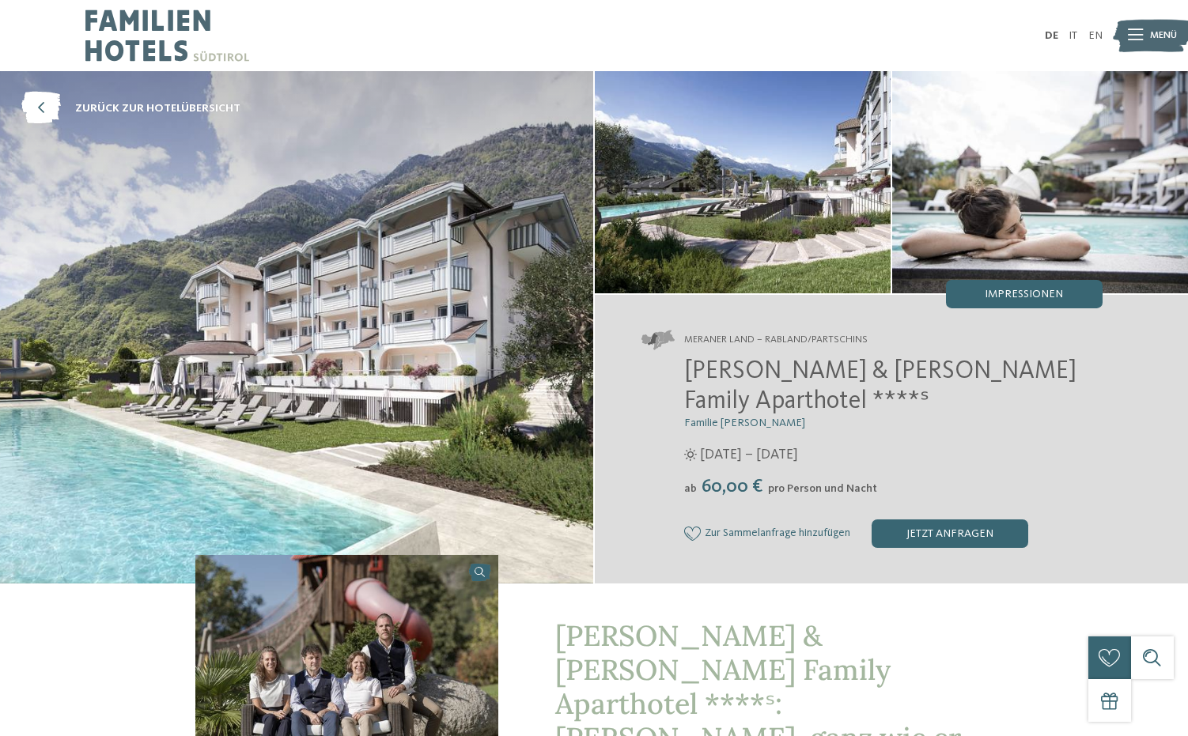
click at [719, 377] on span "Heidi & Edith Family Aparthotel ****ˢ" at bounding box center [880, 386] width 392 height 55
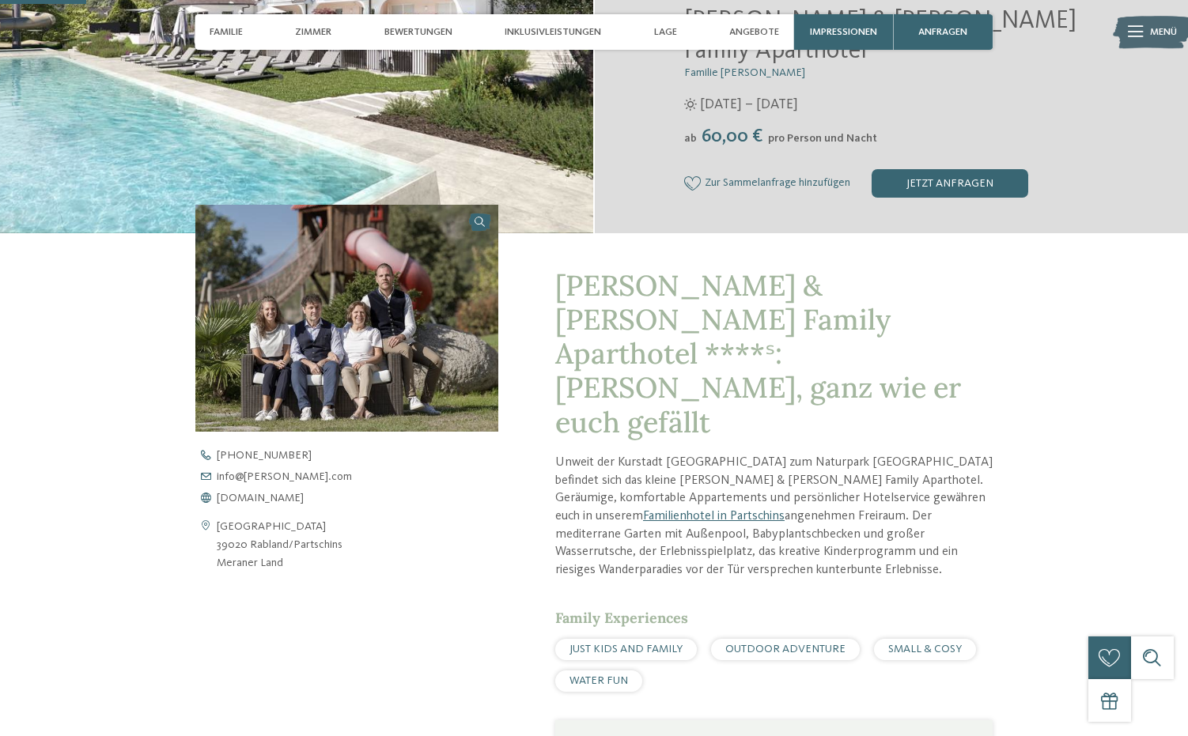
scroll to position [363, 0]
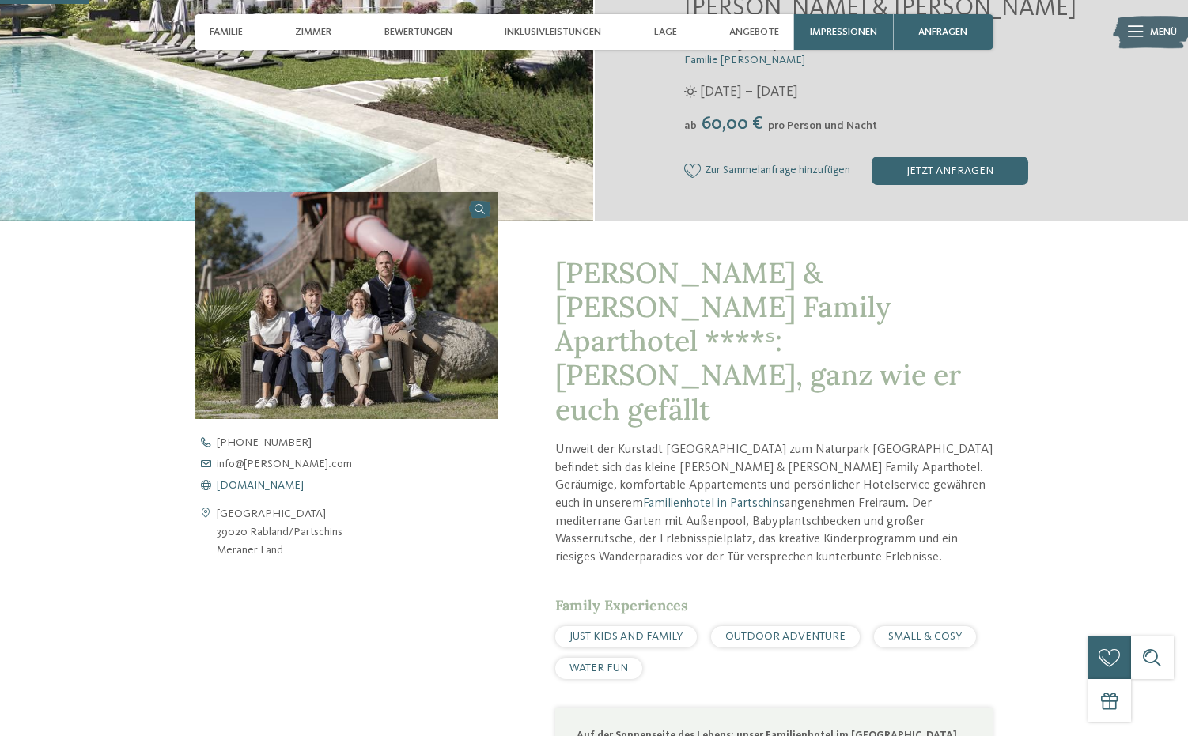
click at [252, 480] on span "www.heidi-edith.com" at bounding box center [260, 485] width 87 height 11
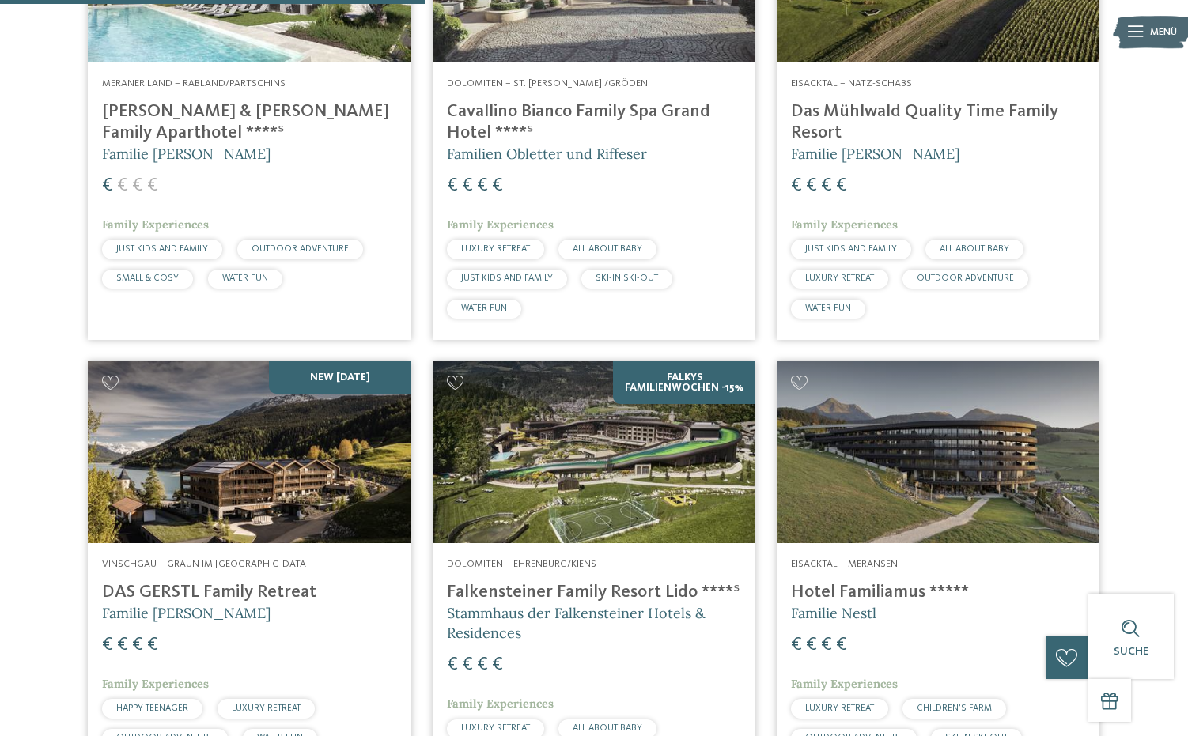
scroll to position [669, 0]
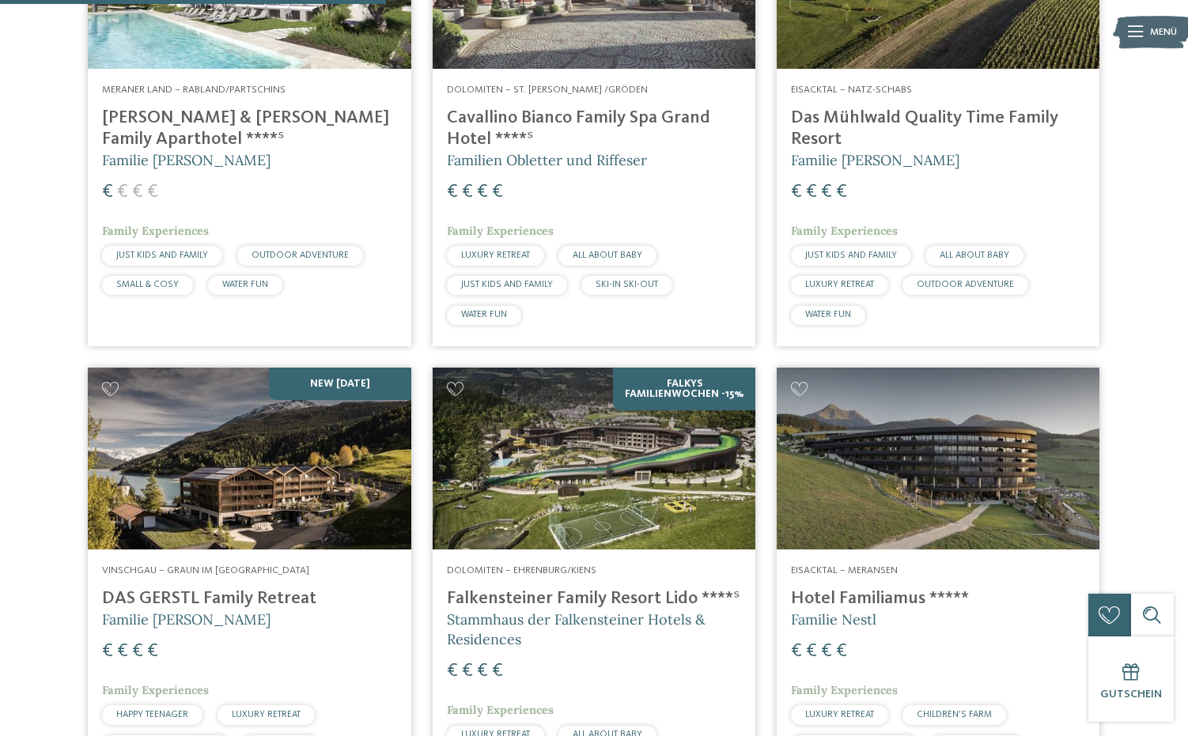
click at [203, 595] on h4 "DAS GERSTL Family Retreat" at bounding box center [249, 599] width 294 height 21
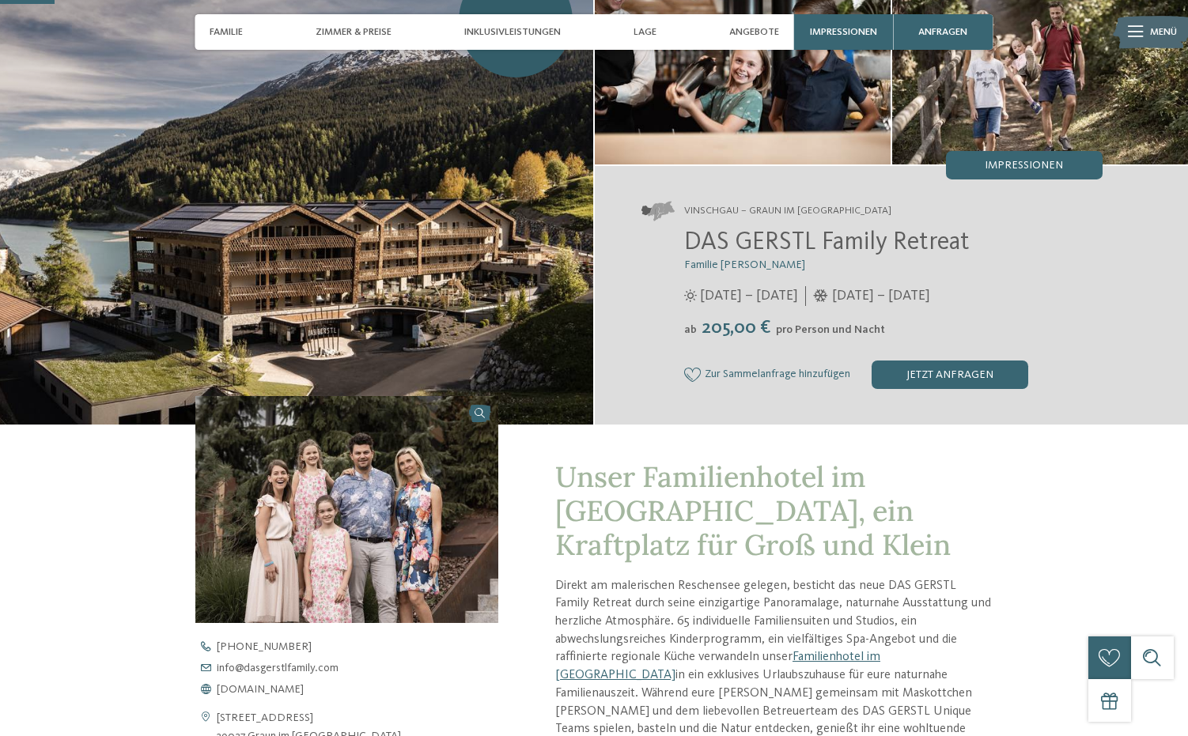
scroll to position [262, 0]
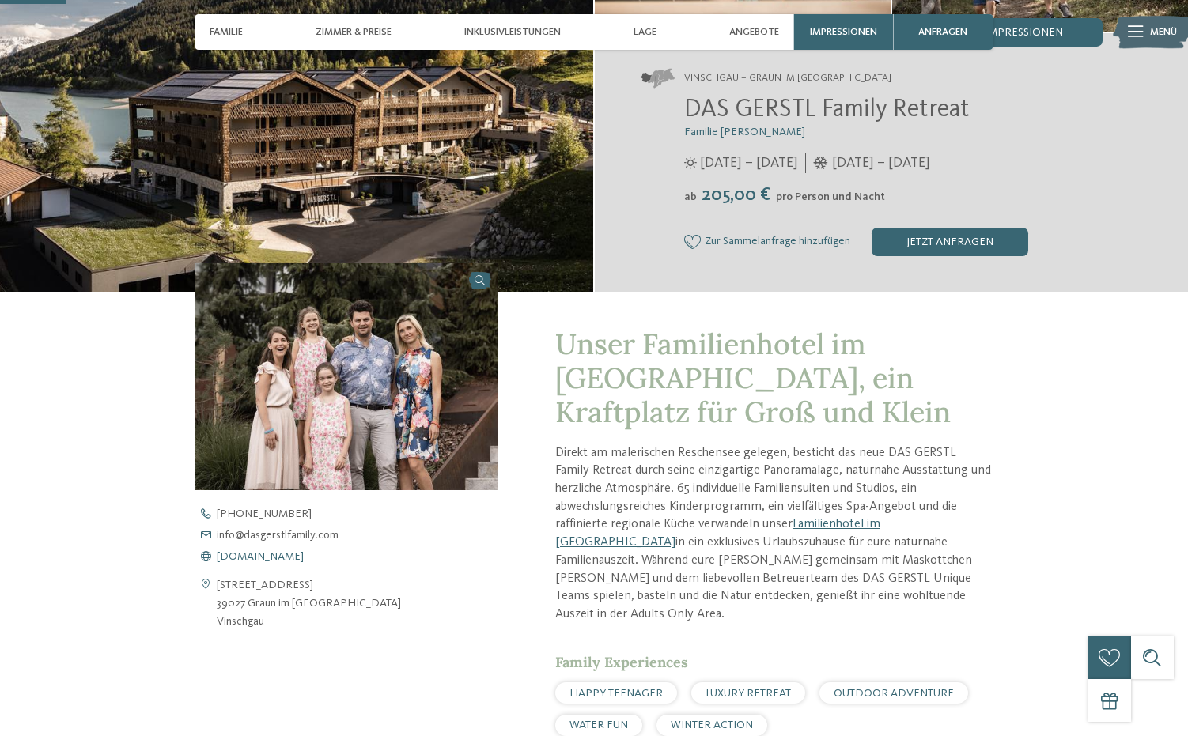
click at [293, 555] on span "www.dasgerstlfamily.com" at bounding box center [260, 556] width 87 height 11
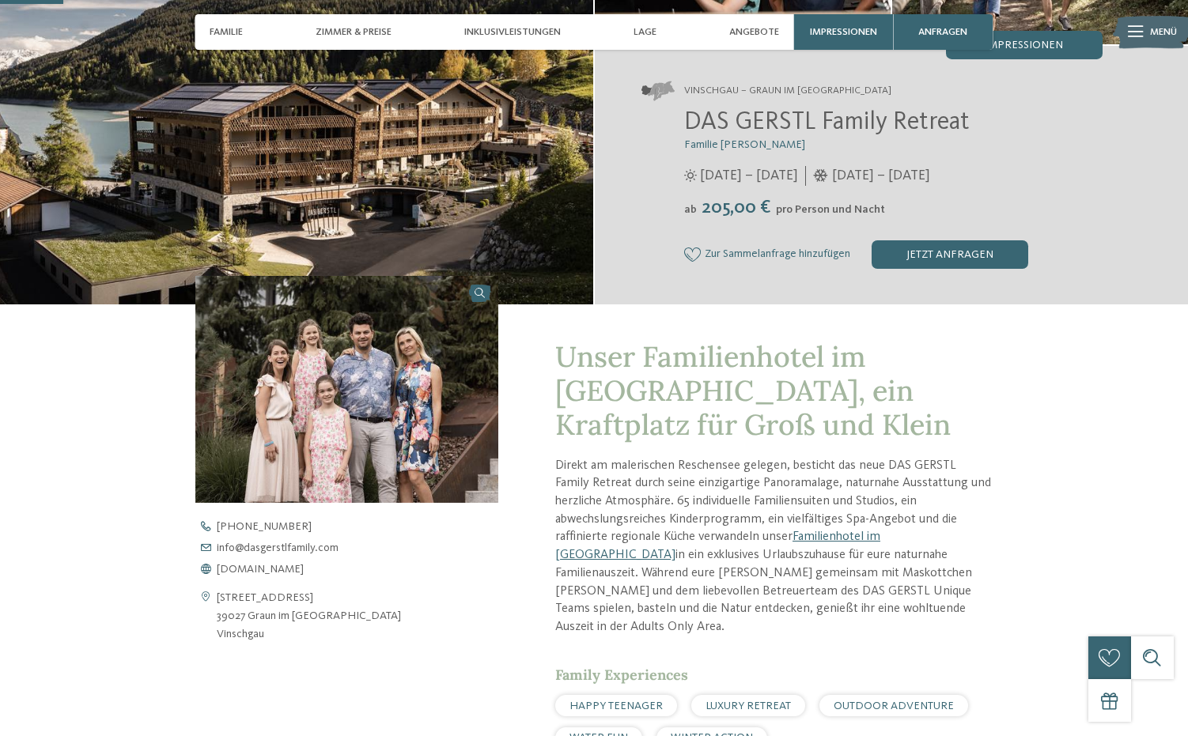
scroll to position [0, 0]
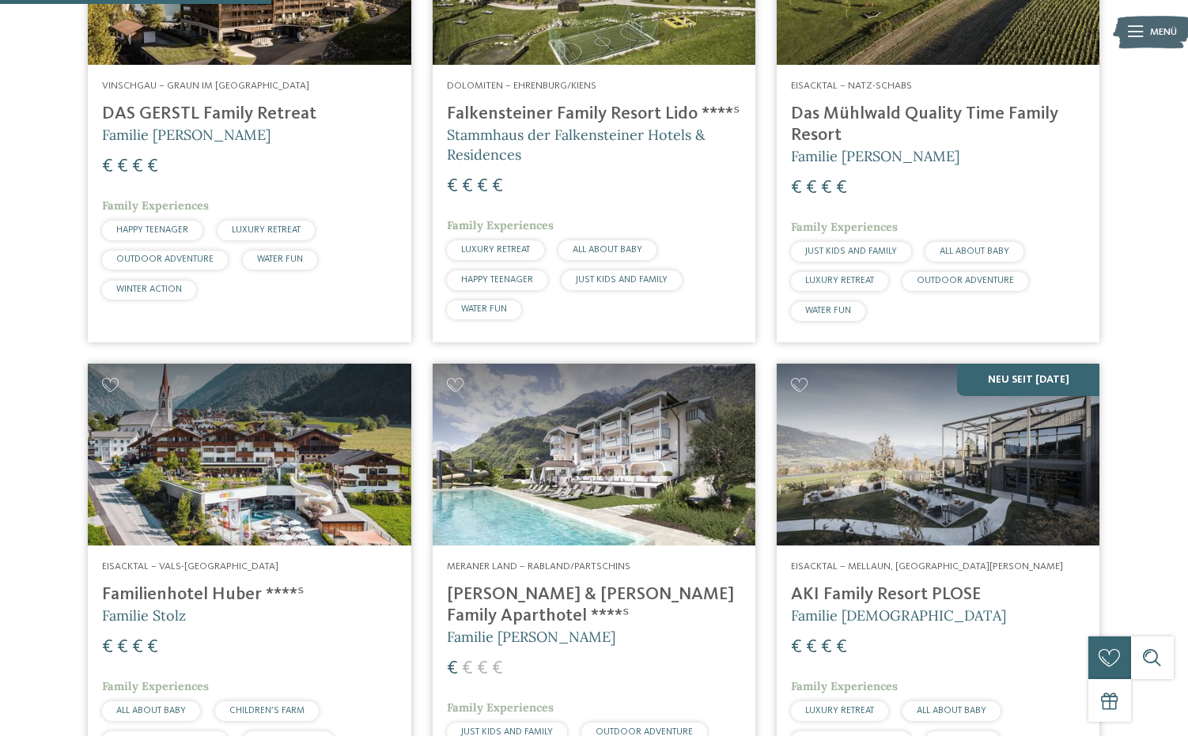
scroll to position [680, 0]
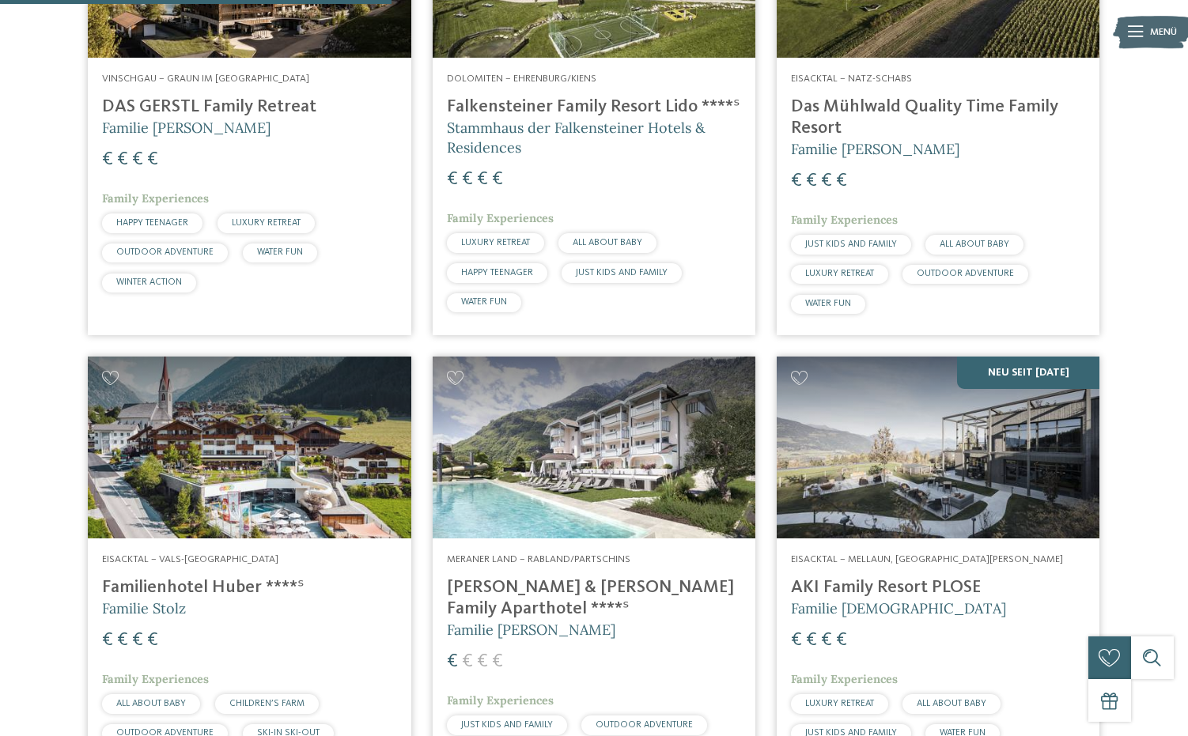
click at [921, 490] on img at bounding box center [938, 448] width 323 height 182
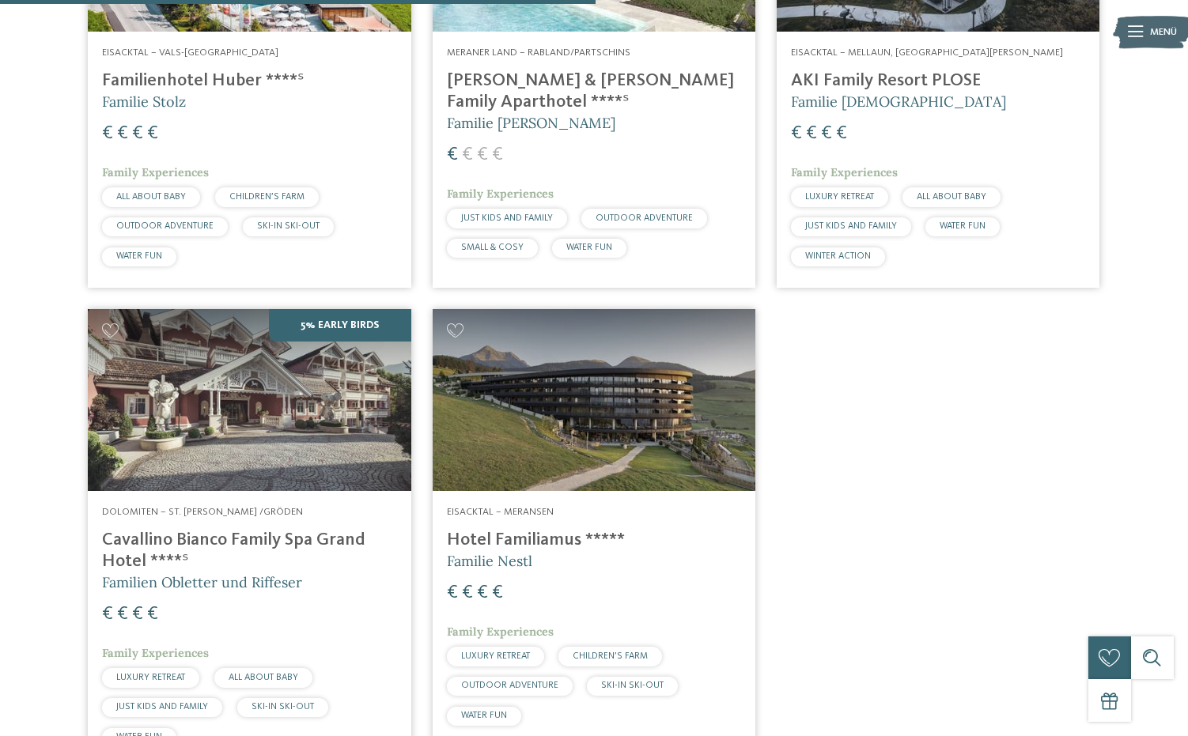
scroll to position [1193, 0]
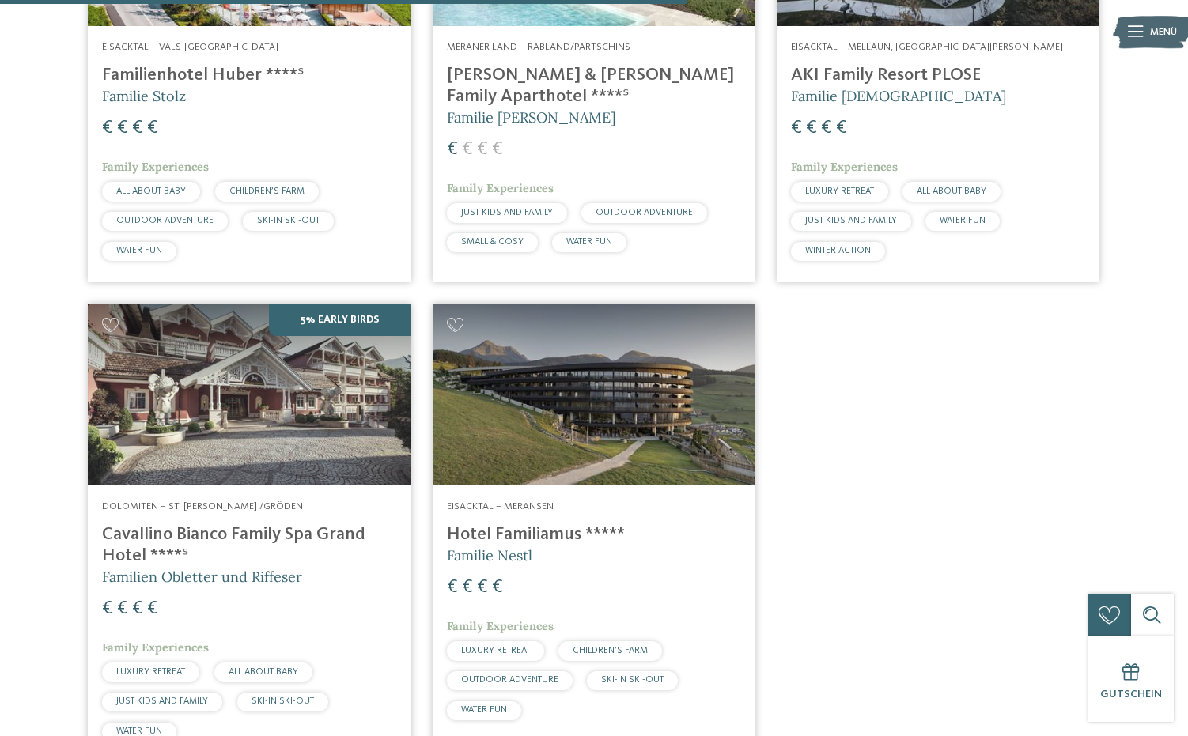
click at [532, 538] on h4 "Hotel Familiamus *****" at bounding box center [594, 534] width 294 height 21
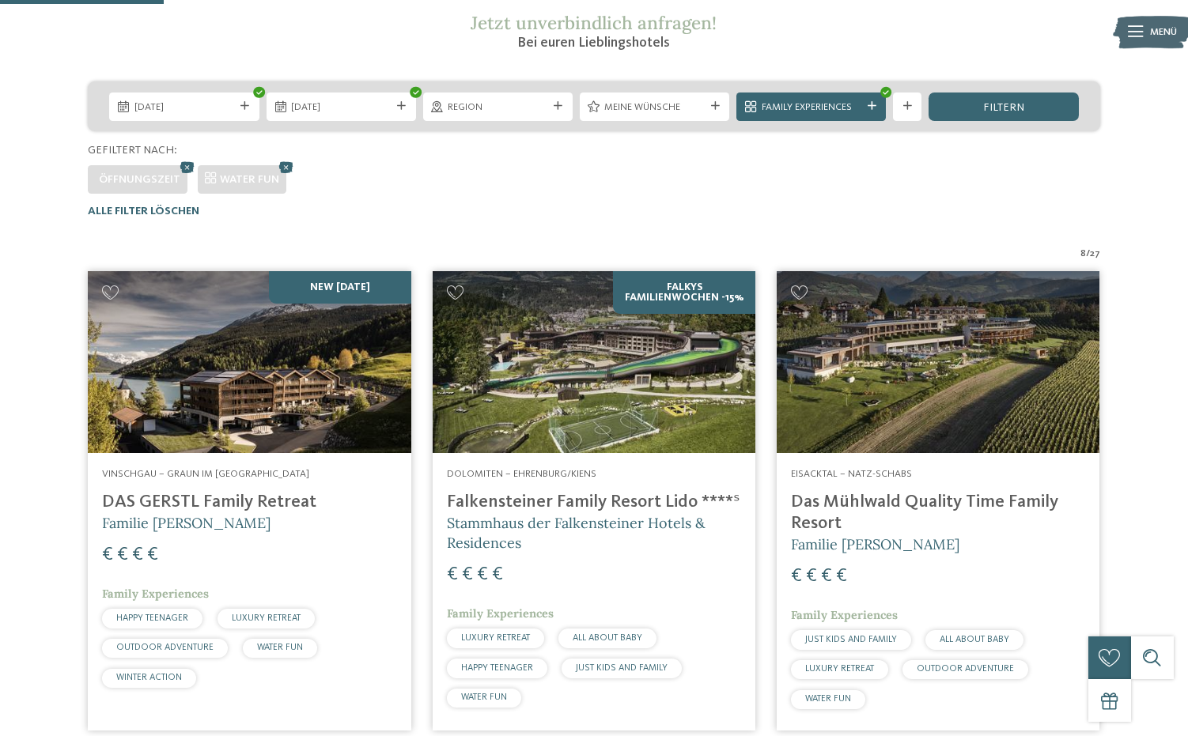
scroll to position [283, 0]
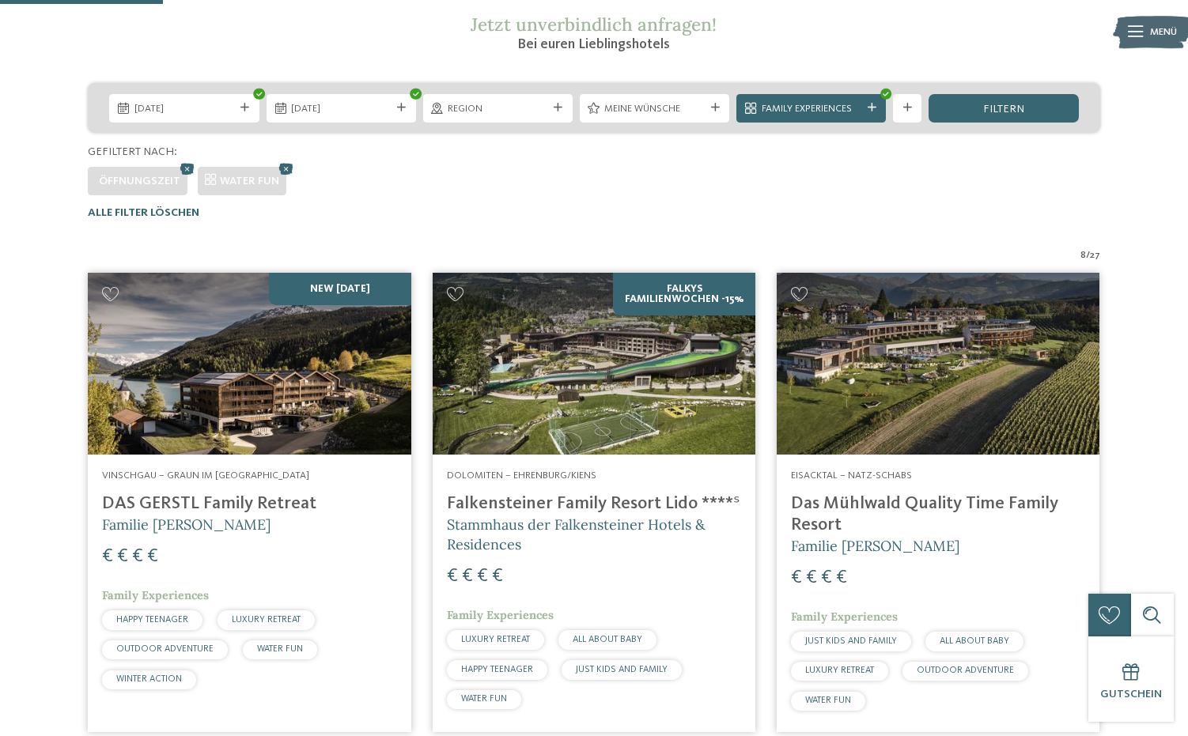
click at [532, 388] on img at bounding box center [594, 364] width 323 height 182
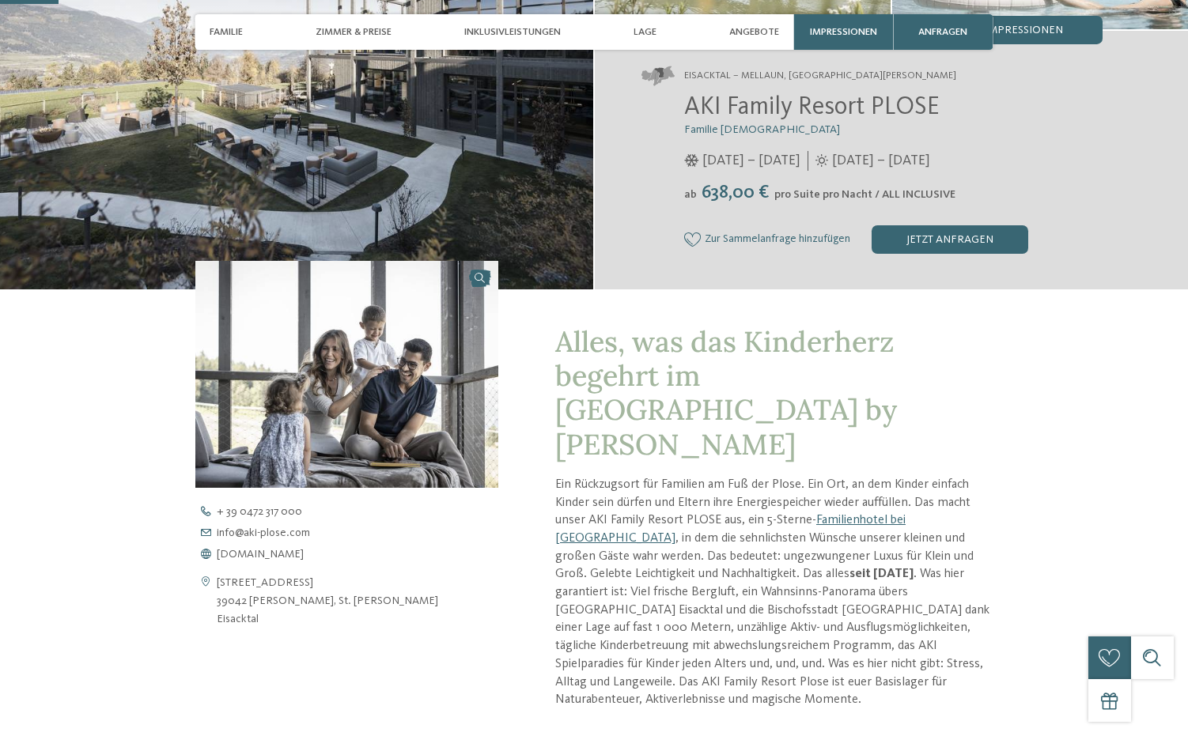
scroll to position [266, 0]
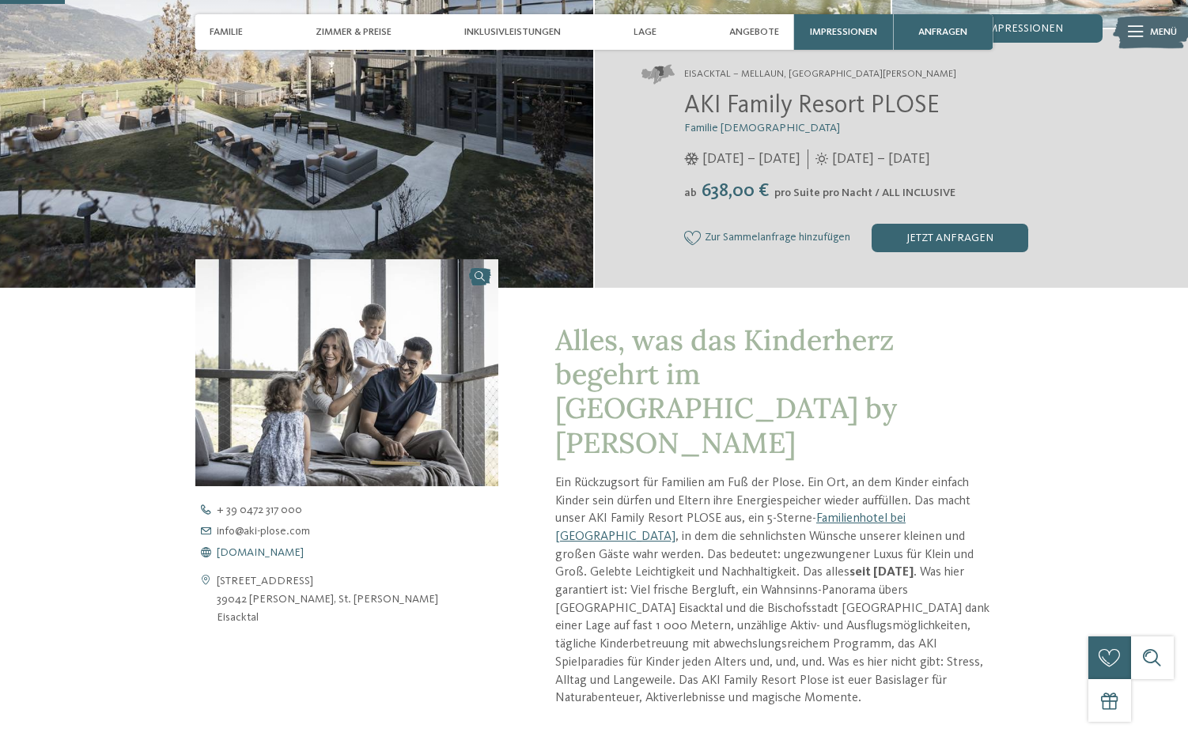
click at [270, 551] on span "[DOMAIN_NAME]" at bounding box center [260, 552] width 87 height 11
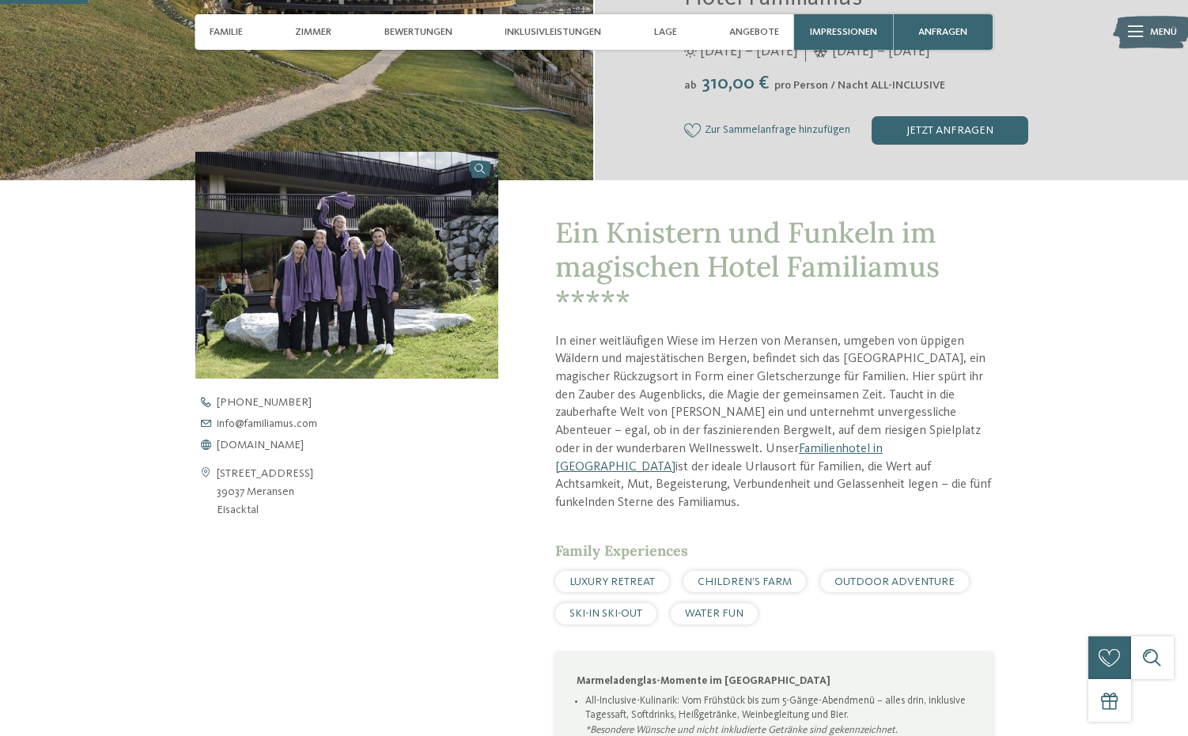
scroll to position [376, 0]
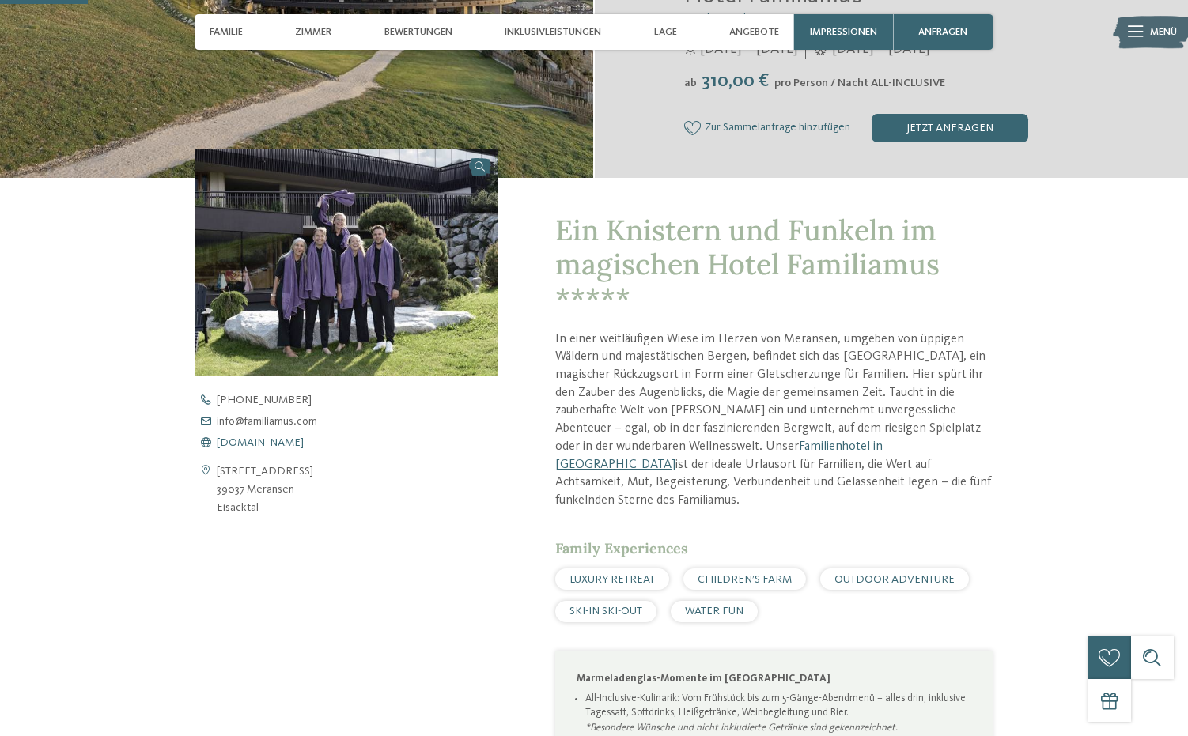
click at [263, 445] on span "[DOMAIN_NAME]" at bounding box center [260, 442] width 87 height 11
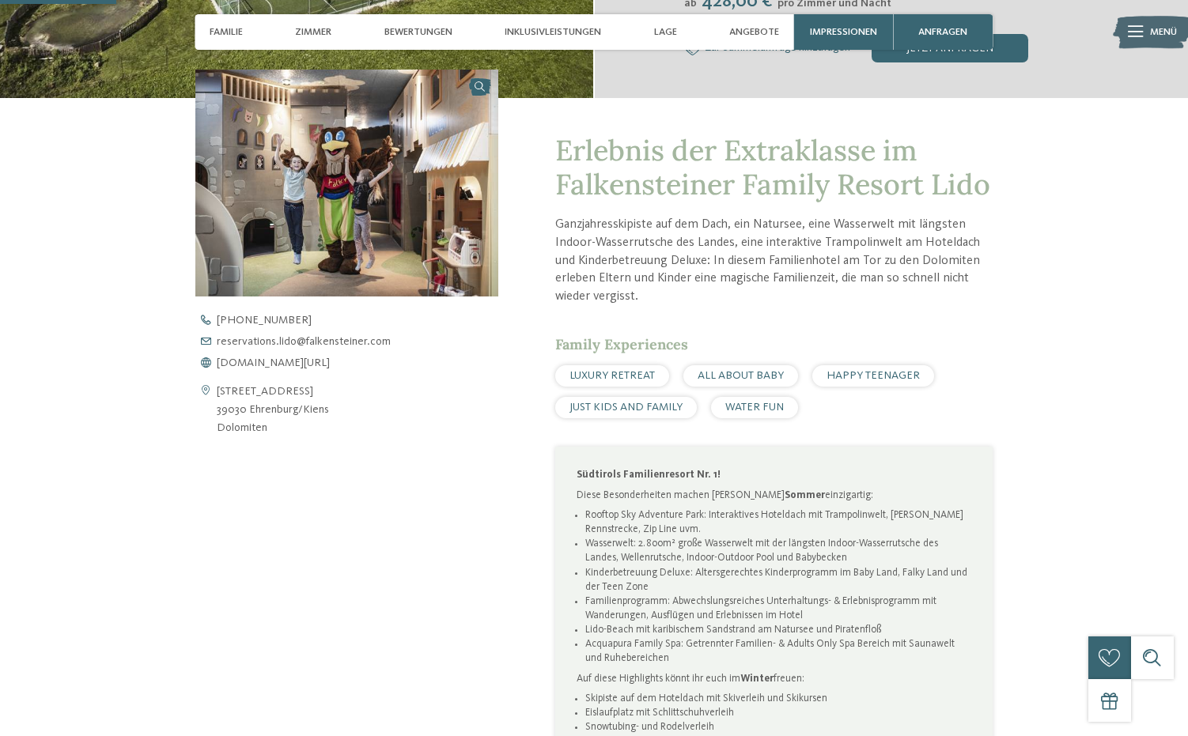
scroll to position [426, 0]
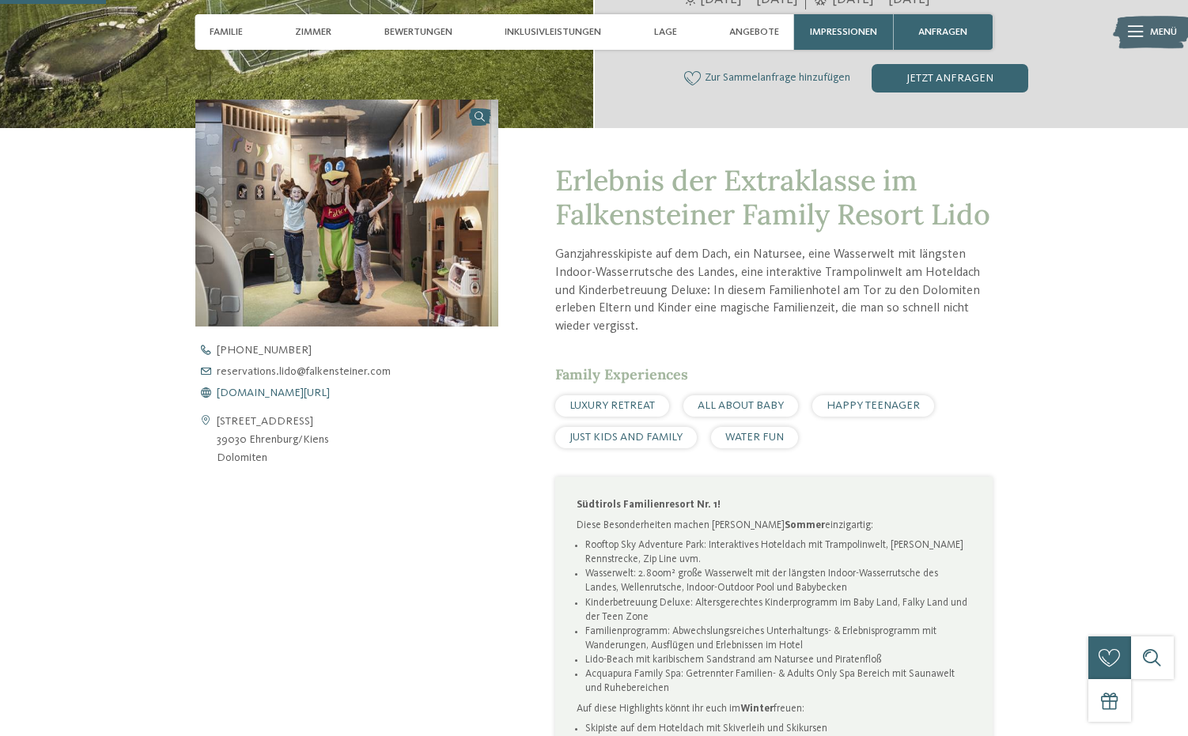
click at [244, 391] on span "[DOMAIN_NAME][URL]" at bounding box center [273, 393] width 113 height 11
